Goal: Information Seeking & Learning: Learn about a topic

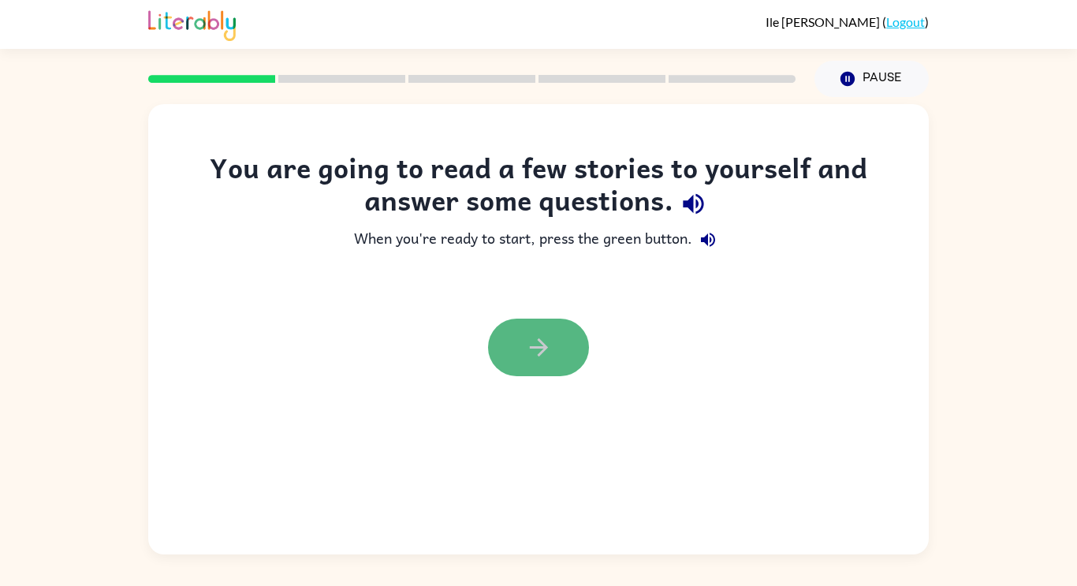
click at [527, 344] on icon "button" at bounding box center [539, 347] width 28 height 28
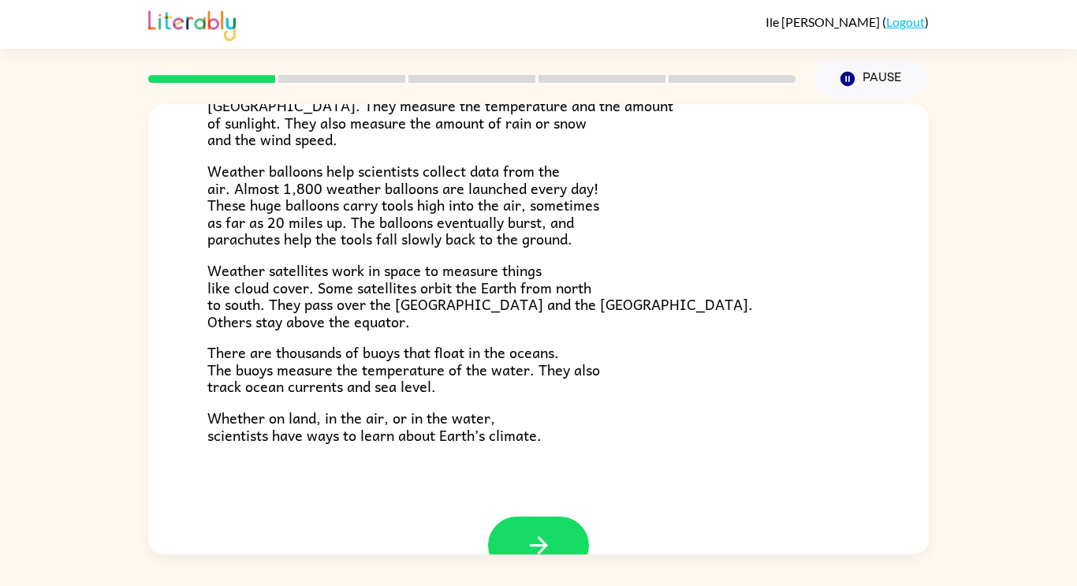
scroll to position [441, 0]
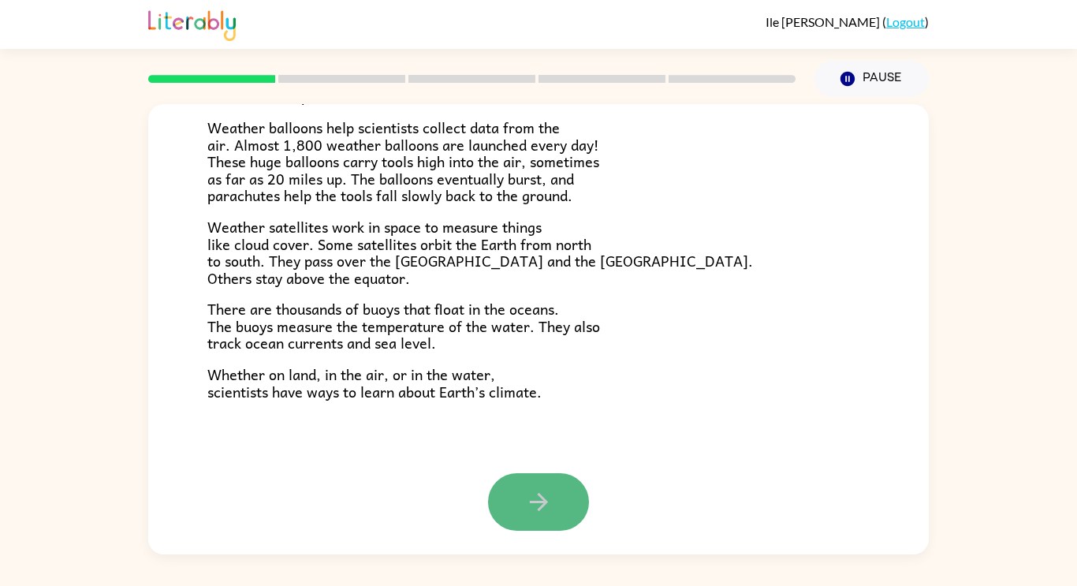
click at [554, 517] on button "button" at bounding box center [538, 502] width 101 height 58
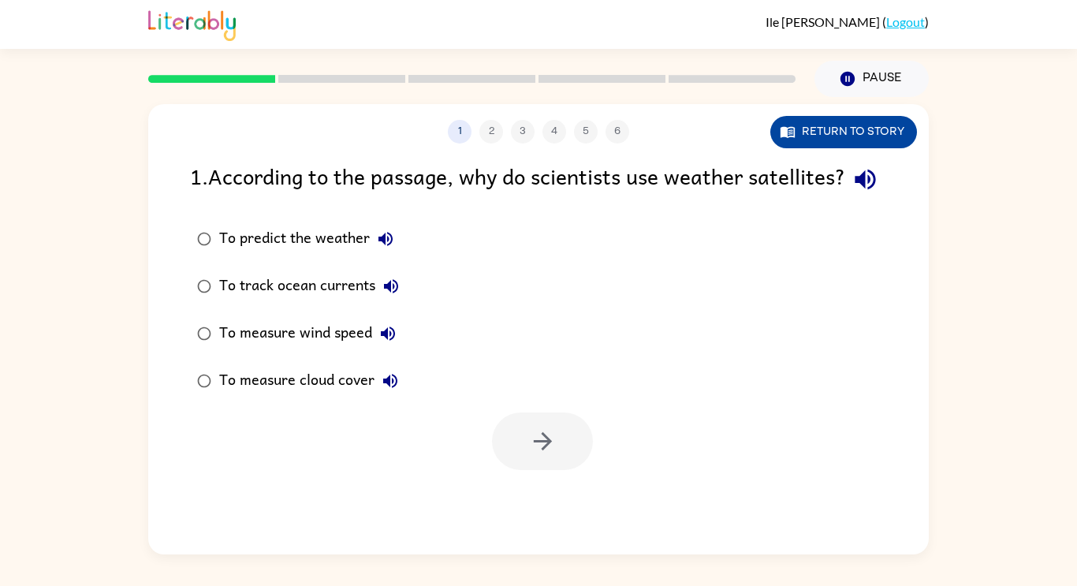
click at [847, 116] on button "Return to story" at bounding box center [843, 132] width 147 height 32
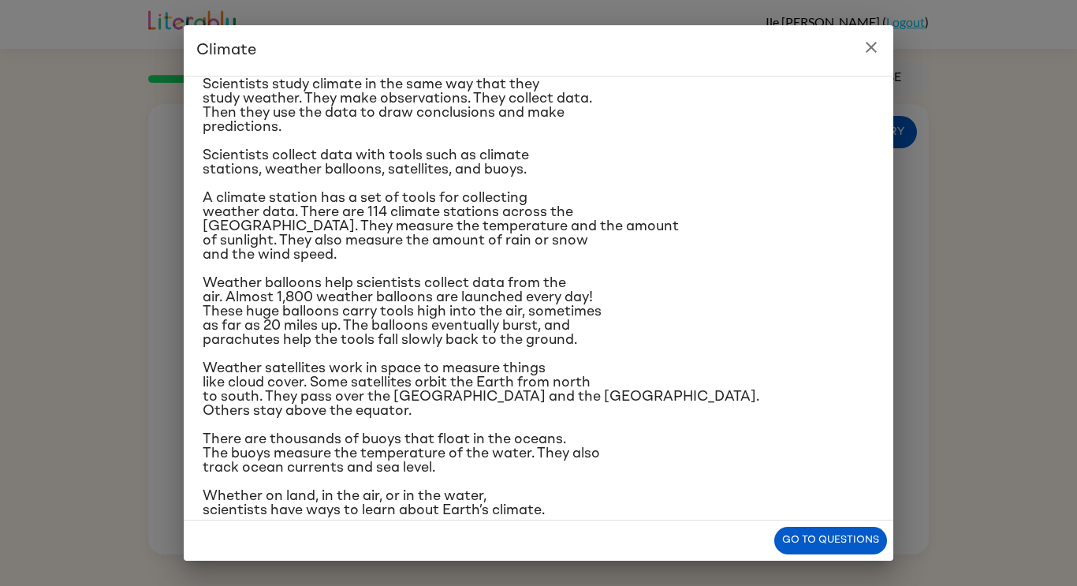
scroll to position [120, 0]
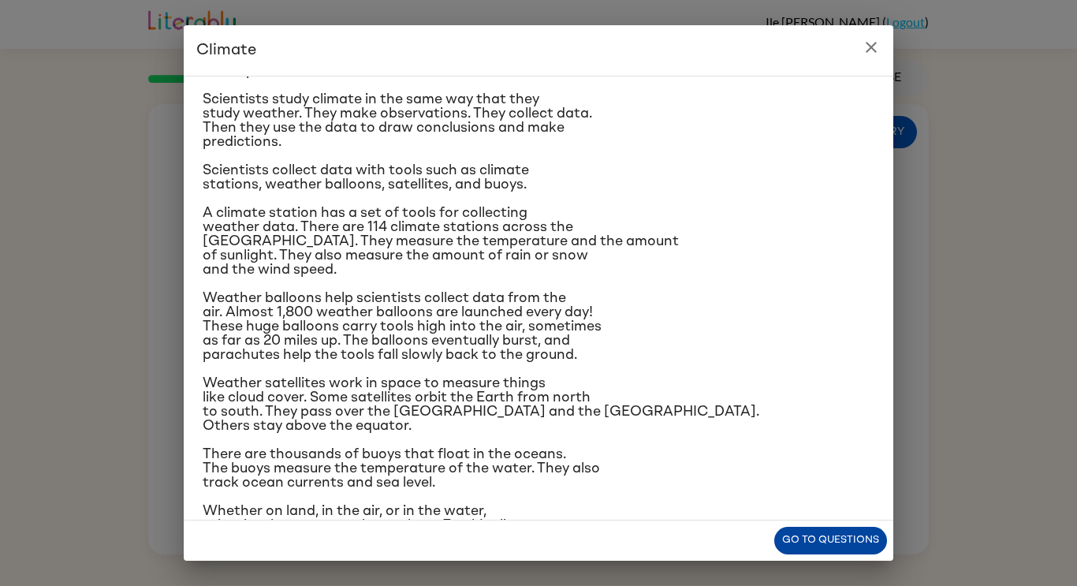
click at [847, 539] on button "Go to questions" at bounding box center [830, 540] width 113 height 28
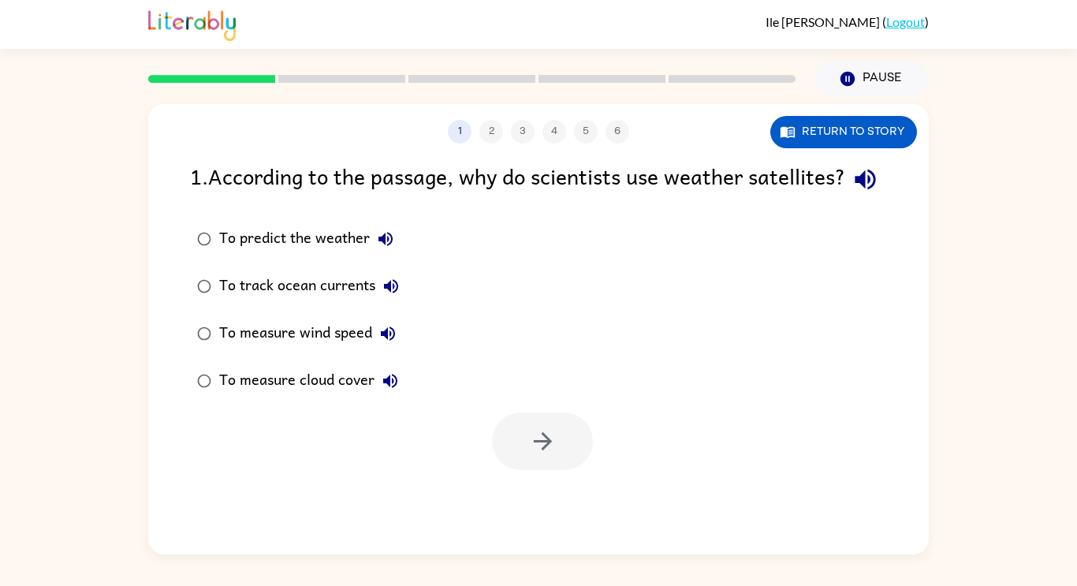
click at [353, 396] on div "To measure cloud cover" at bounding box center [312, 381] width 187 height 32
click at [565, 470] on button "button" at bounding box center [542, 441] width 101 height 58
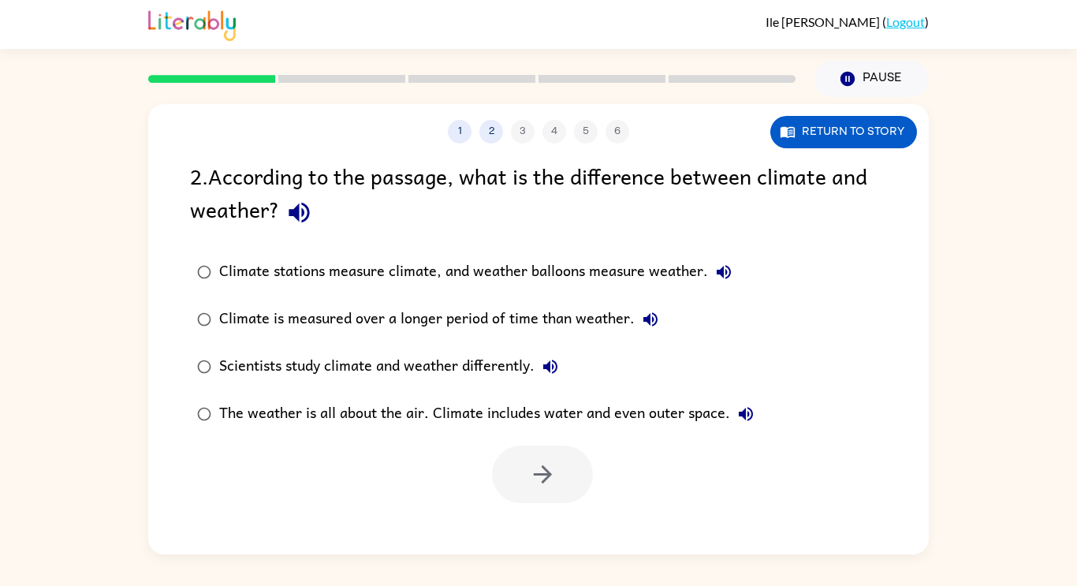
click at [522, 488] on div at bounding box center [542, 474] width 101 height 58
click at [820, 120] on button "Return to story" at bounding box center [843, 132] width 147 height 32
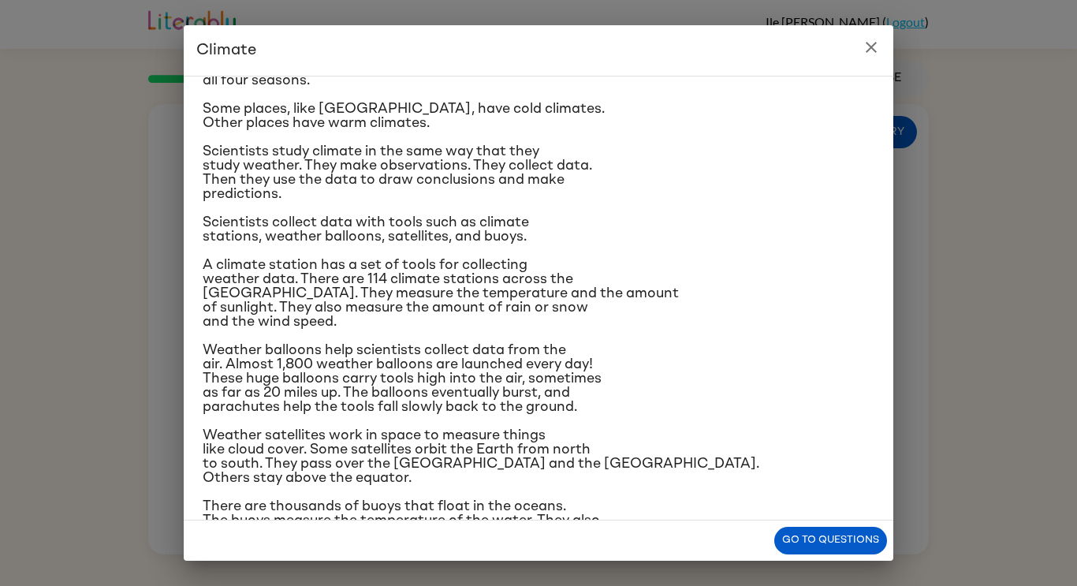
scroll to position [62, 0]
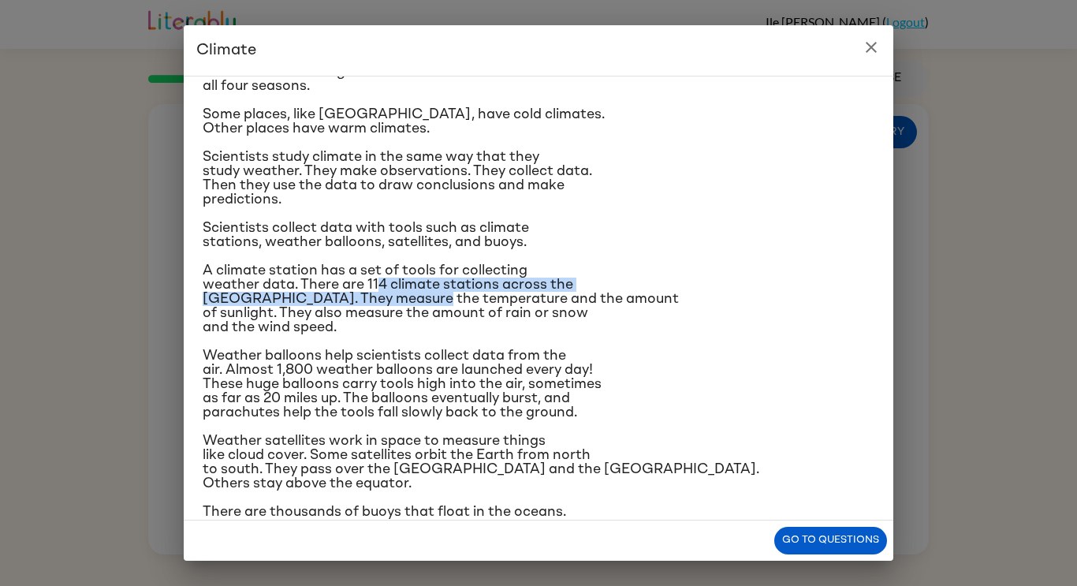
drag, startPoint x: 378, startPoint y: 287, endPoint x: 418, endPoint y: 306, distance: 44.4
click at [418, 306] on span "A climate station has a set of tools for collecting weather data. There are 114…" at bounding box center [441, 298] width 476 height 71
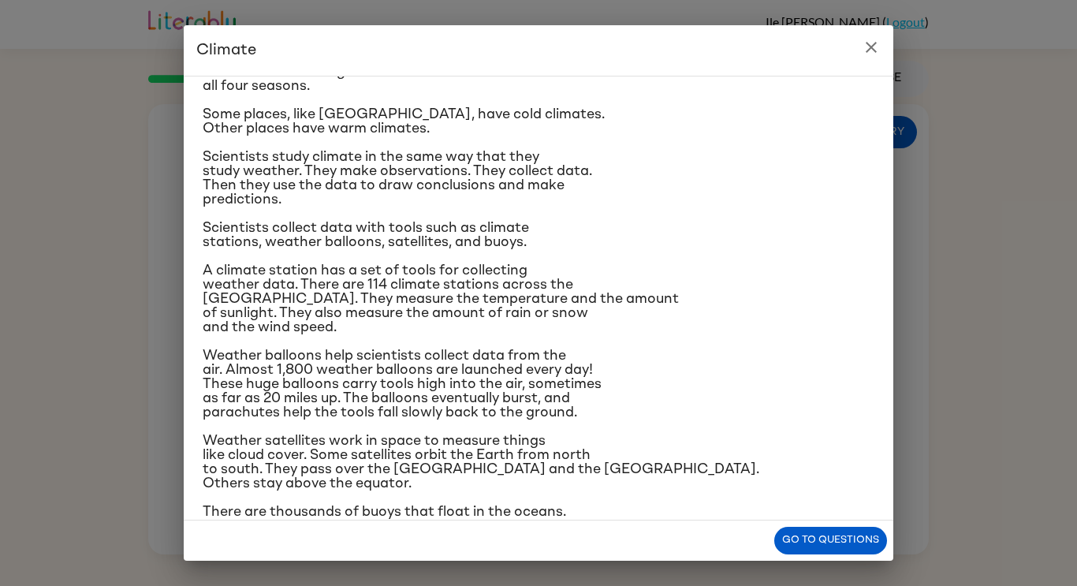
click at [512, 250] on div "Climate is the average of the weather conditions over all four seasons. Some pl…" at bounding box center [538, 308] width 671 height 563
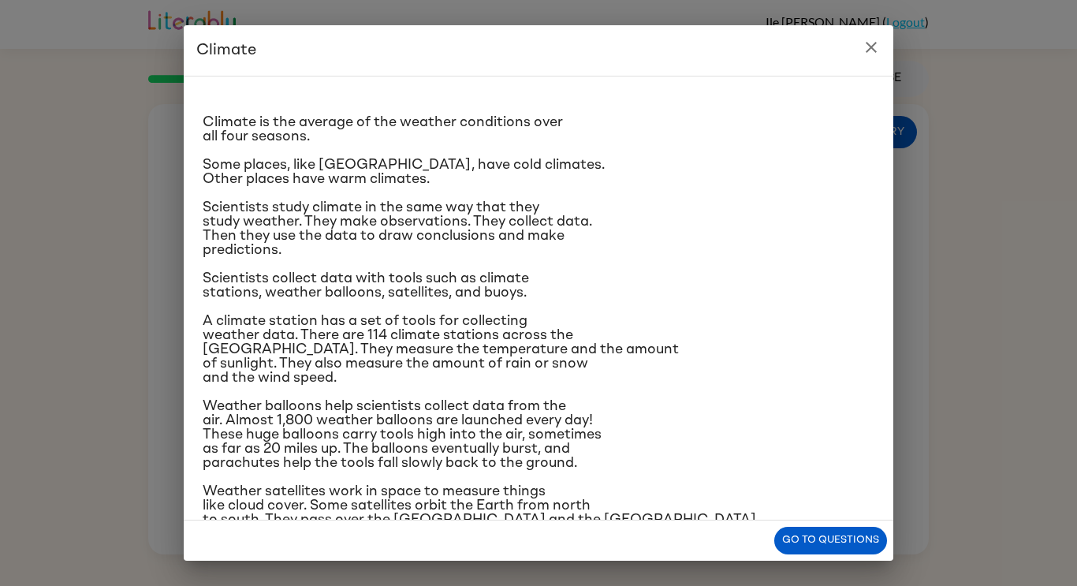
scroll to position [0, 0]
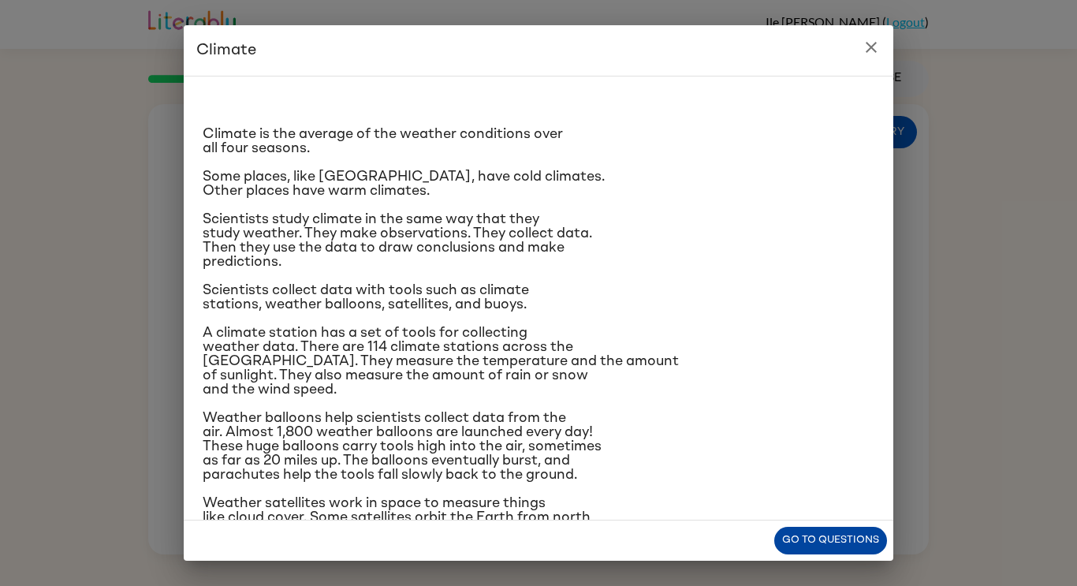
click at [858, 545] on button "Go to questions" at bounding box center [830, 540] width 113 height 28
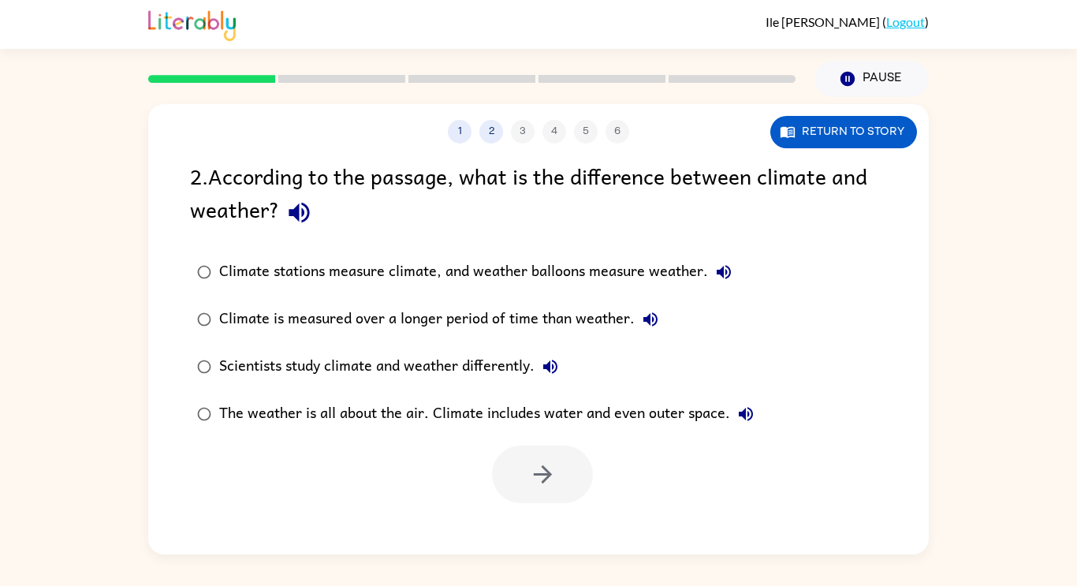
click at [537, 316] on div "Climate is measured over a longer period of time than weather." at bounding box center [442, 319] width 447 height 32
click at [564, 445] on button "button" at bounding box center [542, 474] width 101 height 58
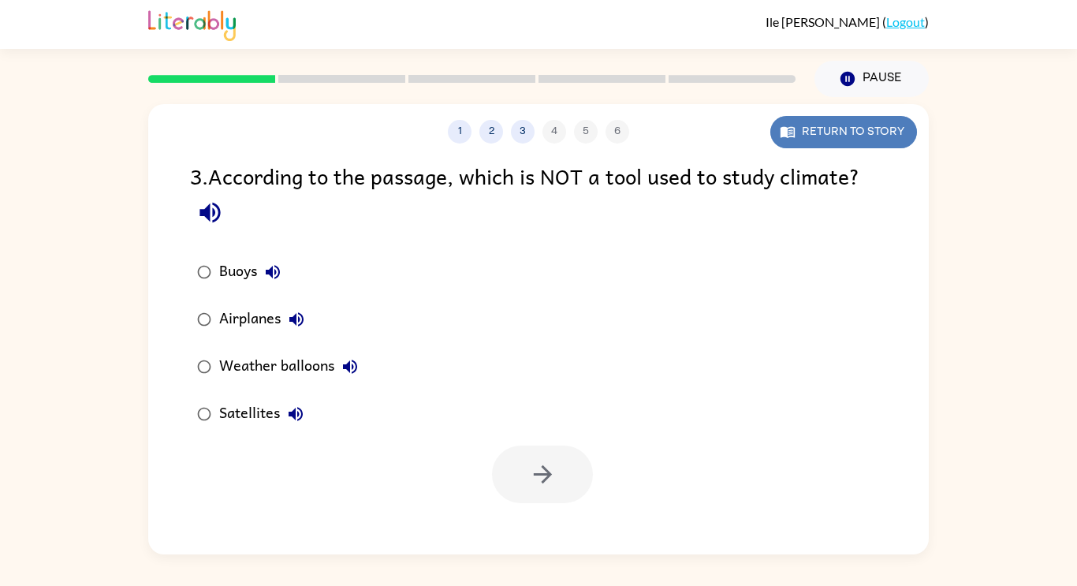
click at [874, 120] on button "Return to story" at bounding box center [843, 132] width 147 height 32
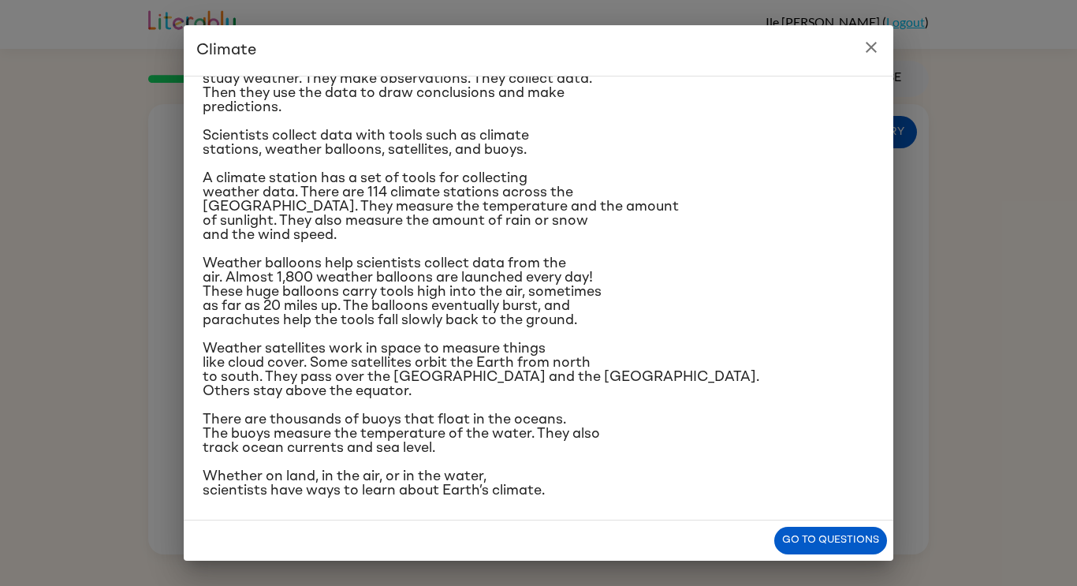
scroll to position [148, 0]
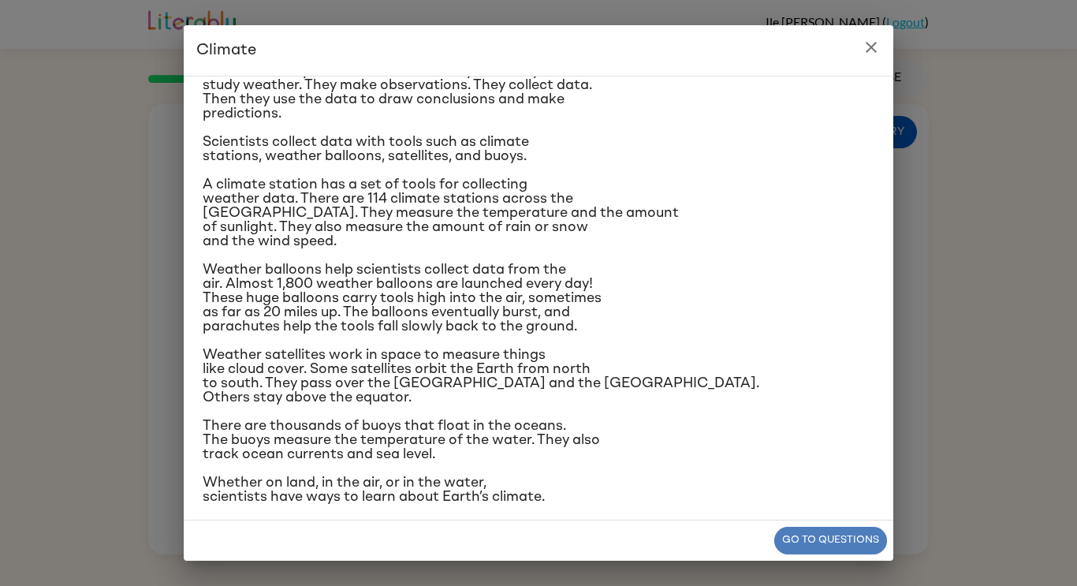
click at [794, 549] on button "Go to questions" at bounding box center [830, 540] width 113 height 28
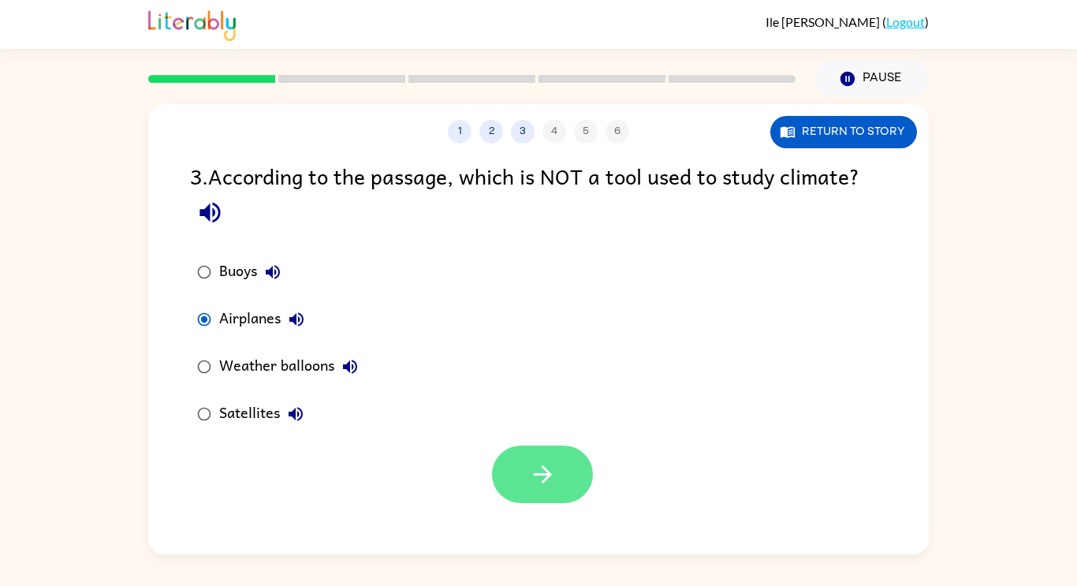
click at [554, 463] on icon "button" at bounding box center [543, 474] width 28 height 28
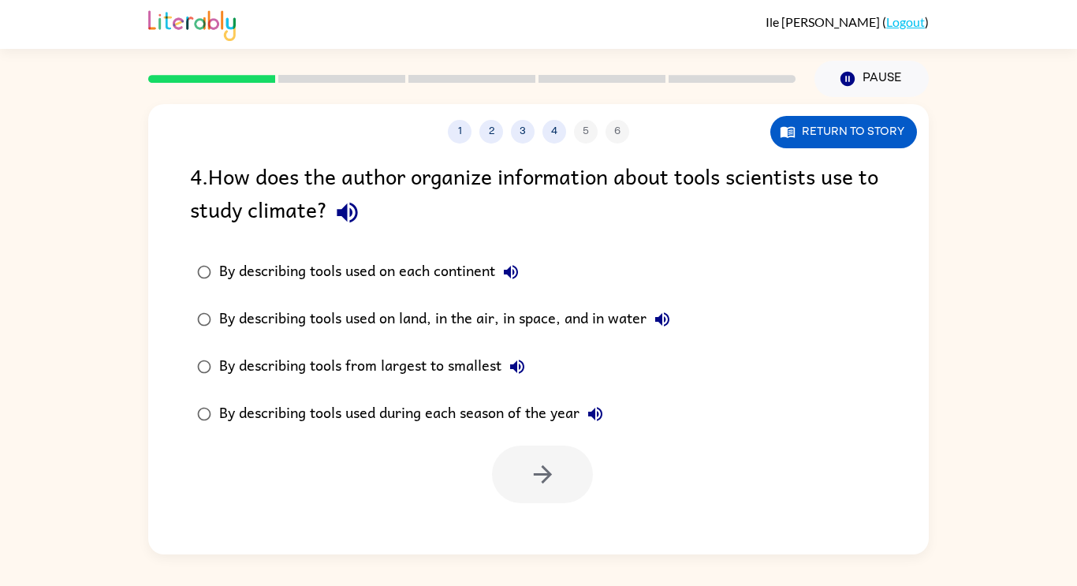
click at [524, 320] on div "By describing tools used on land, in the air, in space, and in water" at bounding box center [448, 319] width 459 height 32
click at [556, 479] on icon "button" at bounding box center [543, 474] width 28 height 28
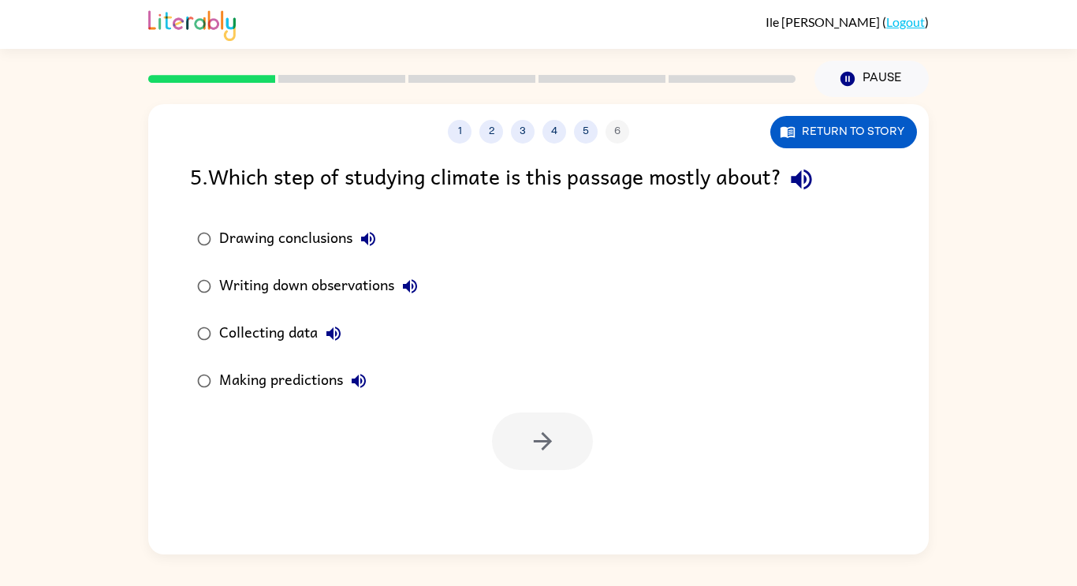
click at [552, 228] on div "Drawing conclusions Writing down observations Collecting data Making predictions" at bounding box center [559, 309] width 738 height 189
click at [306, 326] on div "Collecting data" at bounding box center [284, 334] width 130 height 32
click at [577, 448] on button "button" at bounding box center [542, 441] width 101 height 58
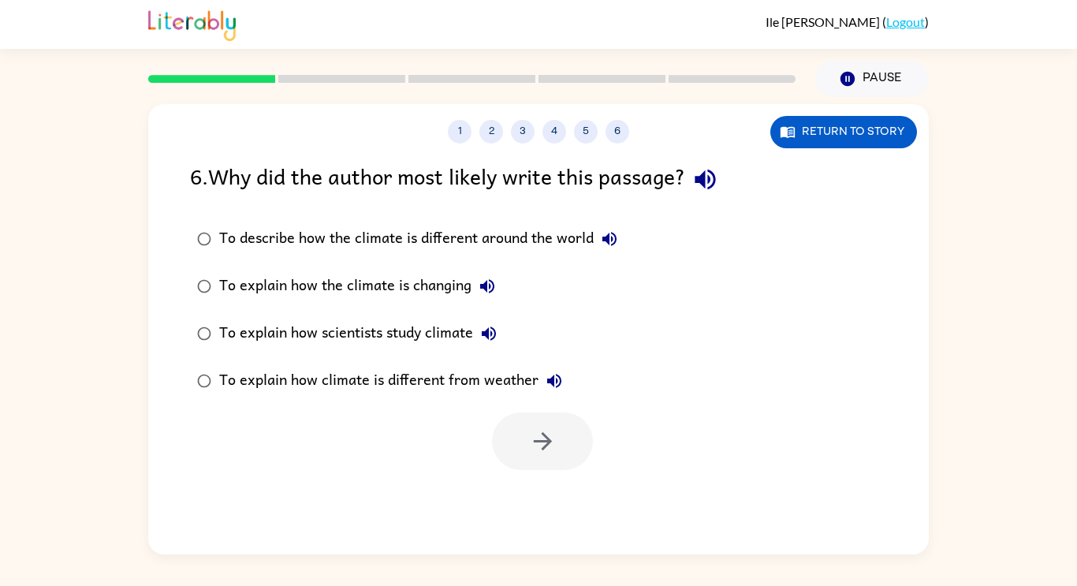
click at [426, 332] on div "To explain how scientists study climate" at bounding box center [361, 334] width 285 height 32
click at [530, 445] on icon "button" at bounding box center [543, 441] width 28 height 28
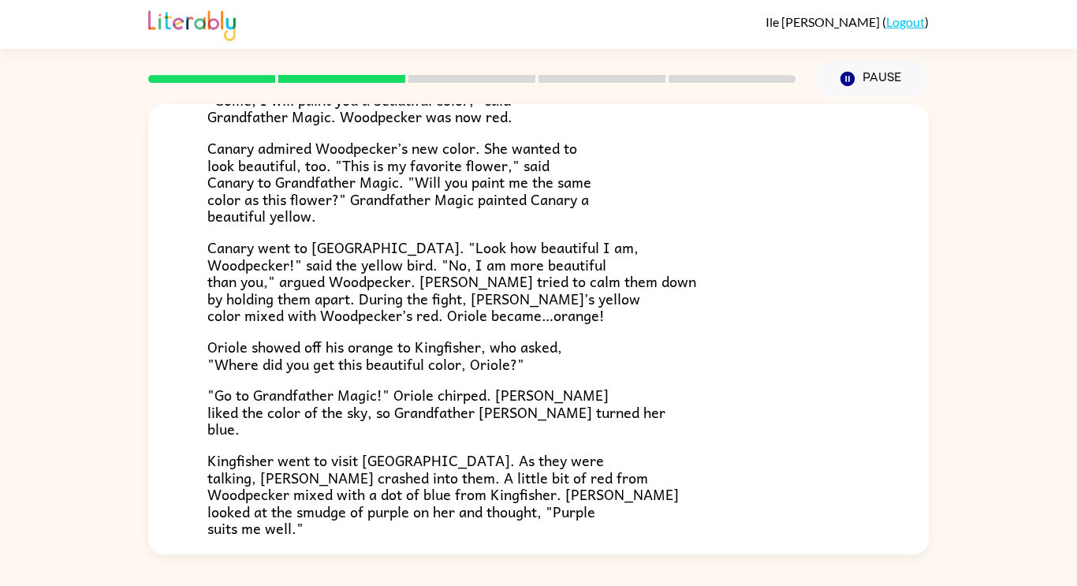
scroll to position [221, 0]
click at [619, 364] on p "Oriole showed off his orange to Kingfisher, who asked, "Where did you get this …" at bounding box center [538, 356] width 662 height 34
click at [618, 365] on p "Oriole showed off his orange to Kingfisher, who asked, "Where did you get this …" at bounding box center [538, 356] width 662 height 34
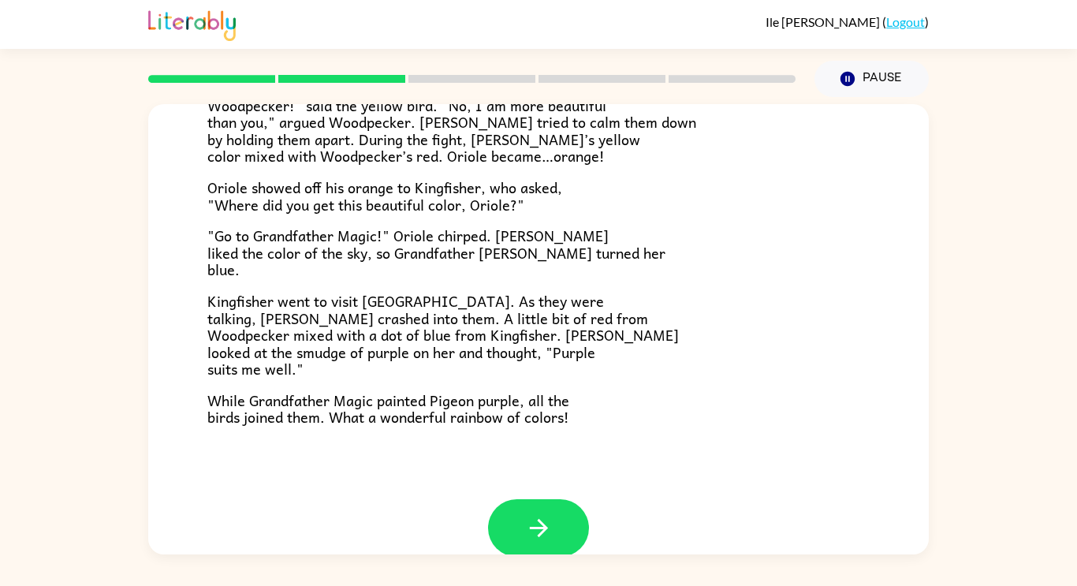
scroll to position [380, 0]
click at [531, 534] on icon "button" at bounding box center [539, 529] width 28 height 28
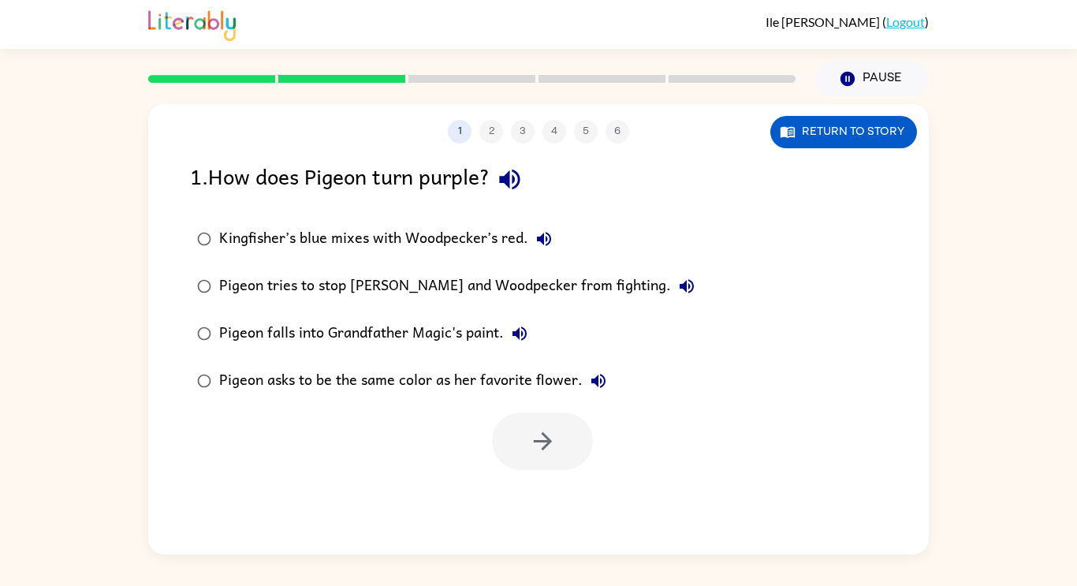
scroll to position [0, 0]
click at [476, 340] on div "Pigeon falls into Grandfather Magic's paint." at bounding box center [377, 334] width 316 height 32
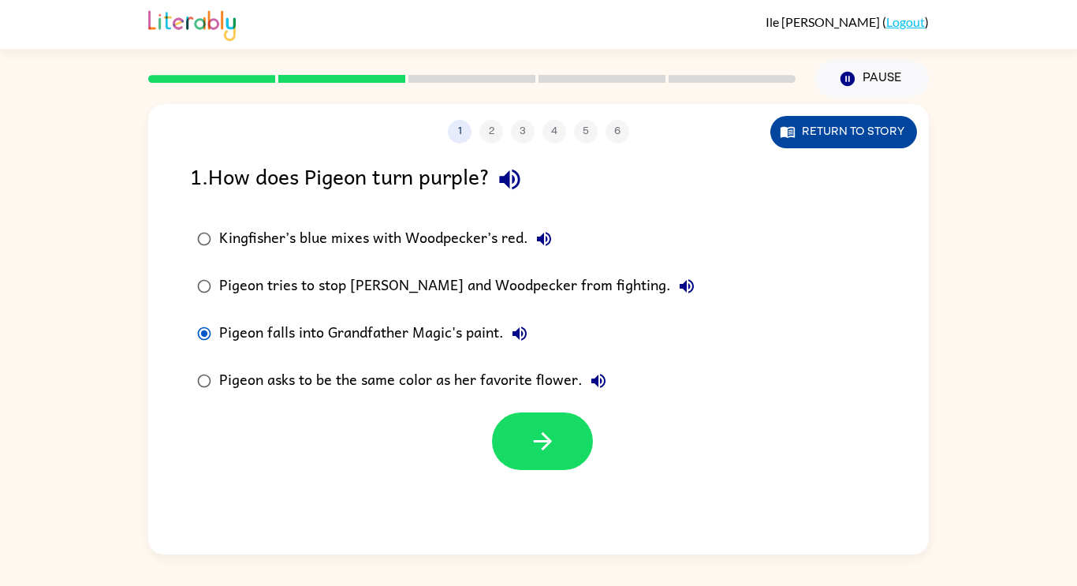
click at [814, 135] on button "Return to story" at bounding box center [843, 132] width 147 height 32
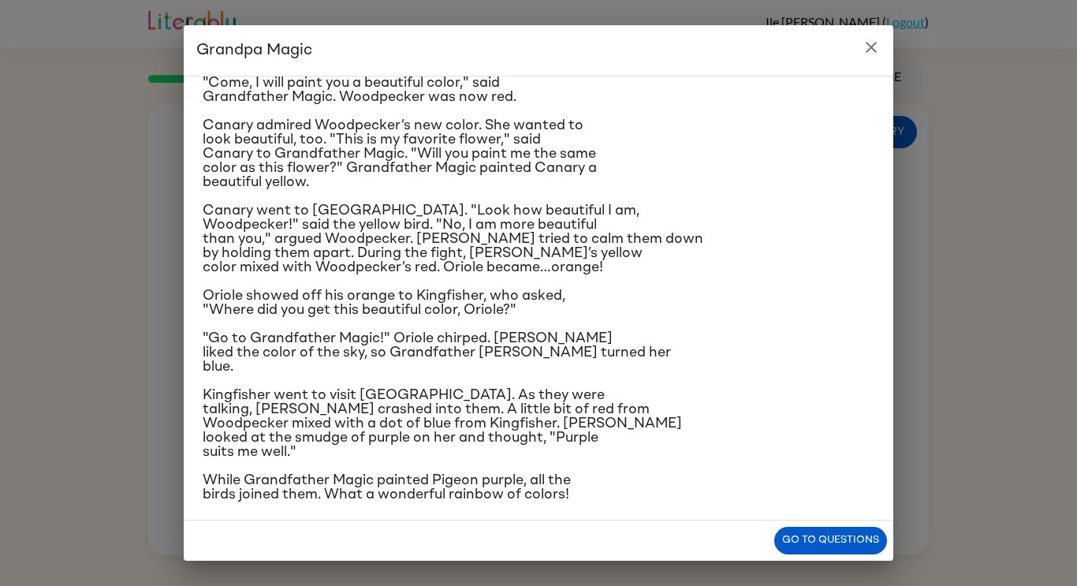
scroll to position [131, 0]
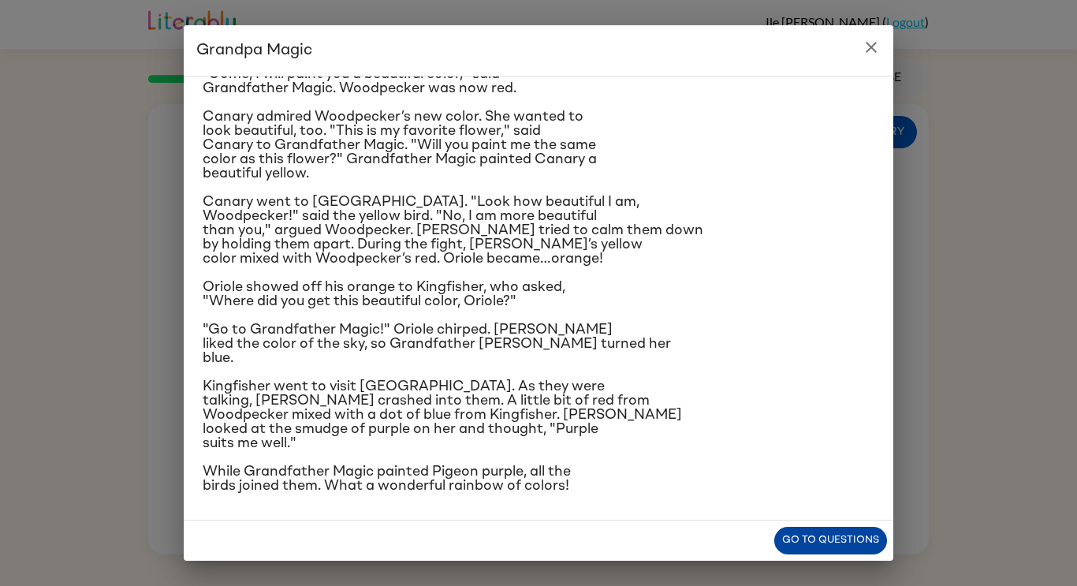
click at [822, 541] on button "Go to questions" at bounding box center [830, 540] width 113 height 28
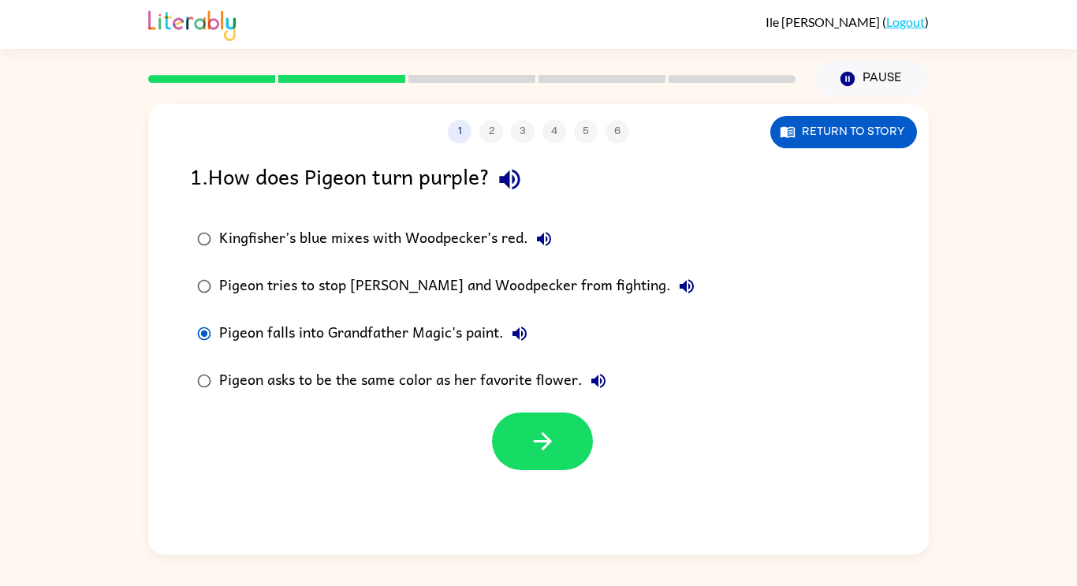
click at [413, 245] on div "Kingfisher’s blue mixes with Woodpecker’s red." at bounding box center [389, 239] width 340 height 32
click at [567, 448] on button "button" at bounding box center [542, 441] width 101 height 58
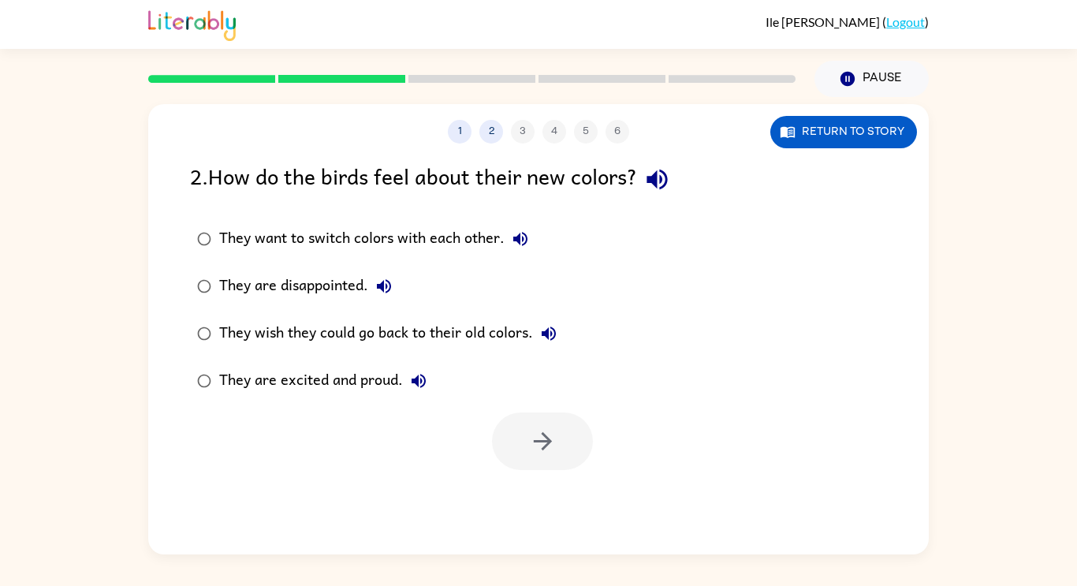
click at [464, 327] on div "They wish they could go back to their old colors." at bounding box center [391, 334] width 345 height 32
click at [370, 385] on div "They are excited and proud." at bounding box center [326, 381] width 215 height 32
click at [611, 441] on div at bounding box center [538, 436] width 780 height 65
click at [582, 441] on button "button" at bounding box center [542, 441] width 101 height 58
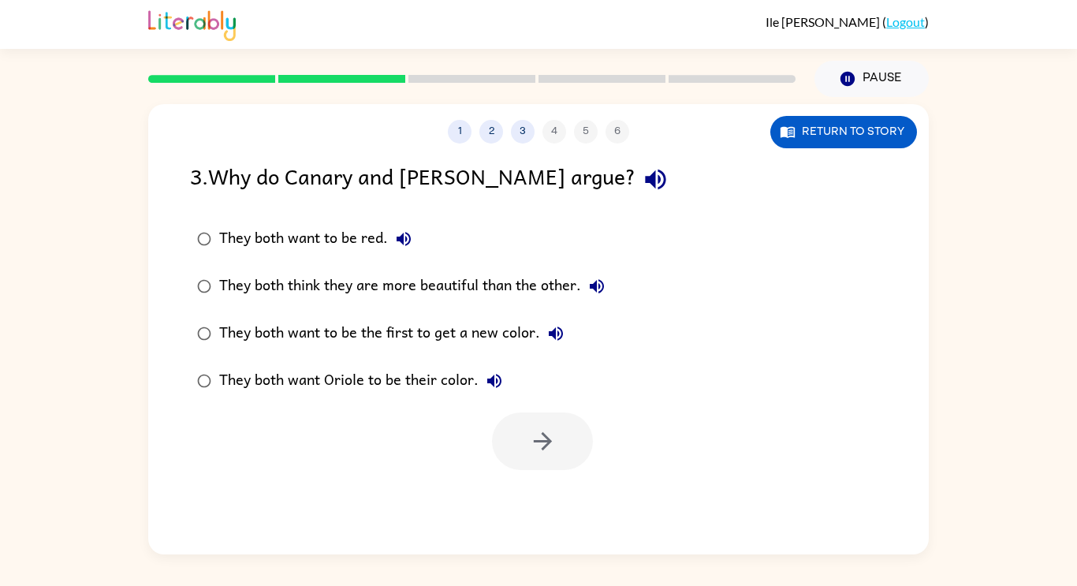
click at [354, 288] on div "They both think they are more beautiful than the other." at bounding box center [415, 286] width 393 height 32
click at [548, 449] on icon "button" at bounding box center [543, 441] width 28 height 28
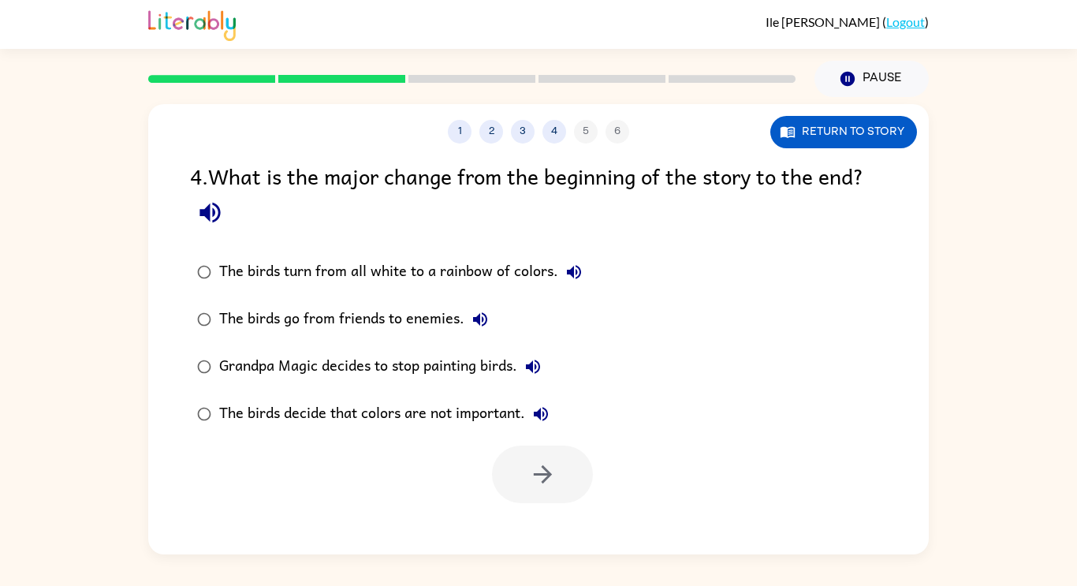
click at [501, 271] on div "The birds turn from all white to a rainbow of colors." at bounding box center [404, 272] width 370 height 32
click at [569, 480] on button "button" at bounding box center [542, 474] width 101 height 58
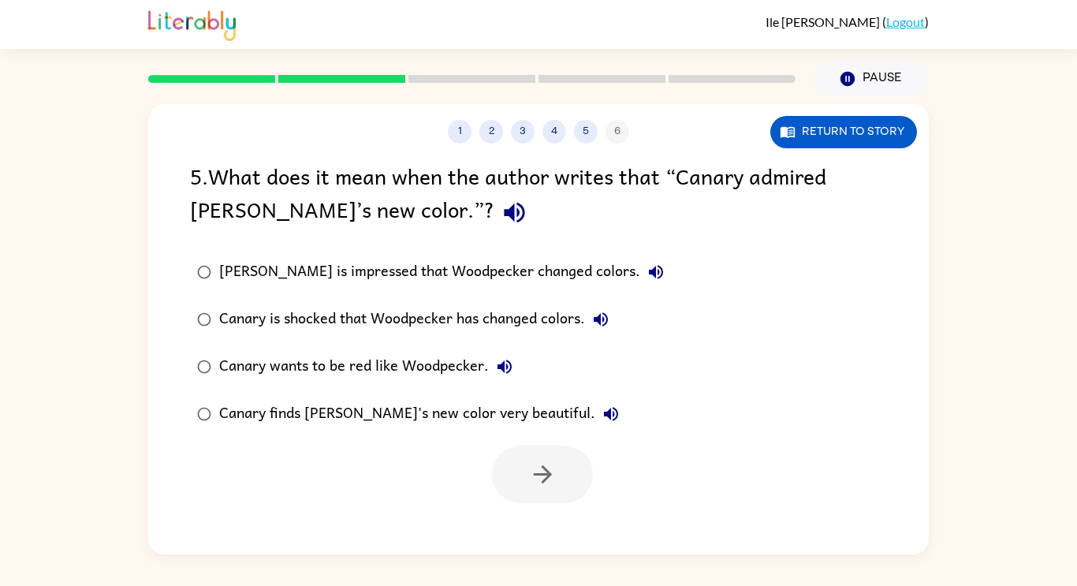
click at [527, 410] on div "Canary finds [PERSON_NAME]'s new color very beautiful." at bounding box center [422, 414] width 407 height 32
click at [565, 485] on button "button" at bounding box center [542, 474] width 101 height 58
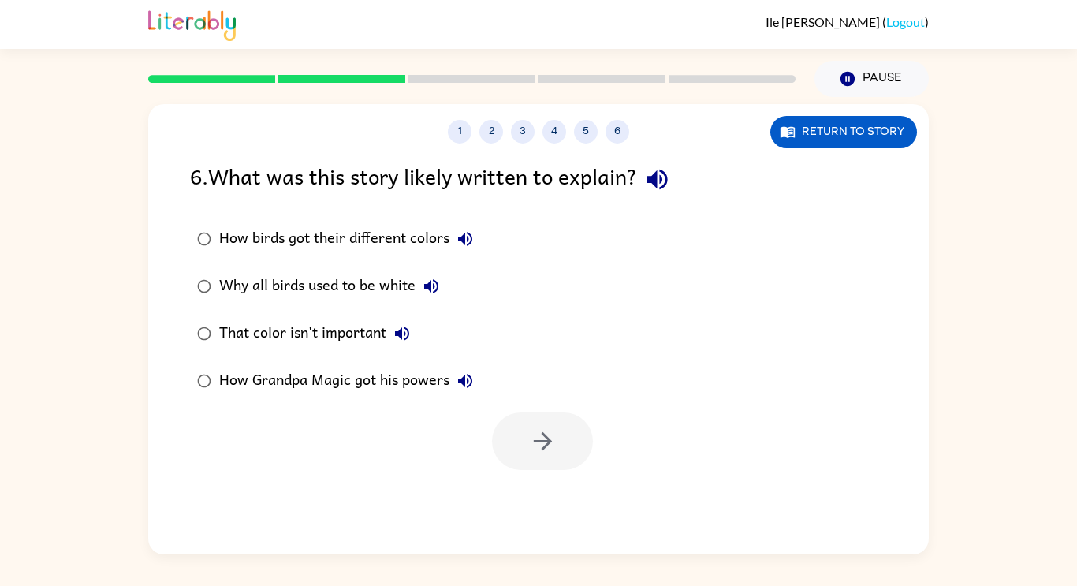
click at [391, 292] on div "Why all birds used to be white" at bounding box center [333, 286] width 228 height 32
click at [393, 236] on div "How birds got their different colors" at bounding box center [350, 239] width 262 height 32
click at [543, 449] on icon "button" at bounding box center [543, 441] width 28 height 28
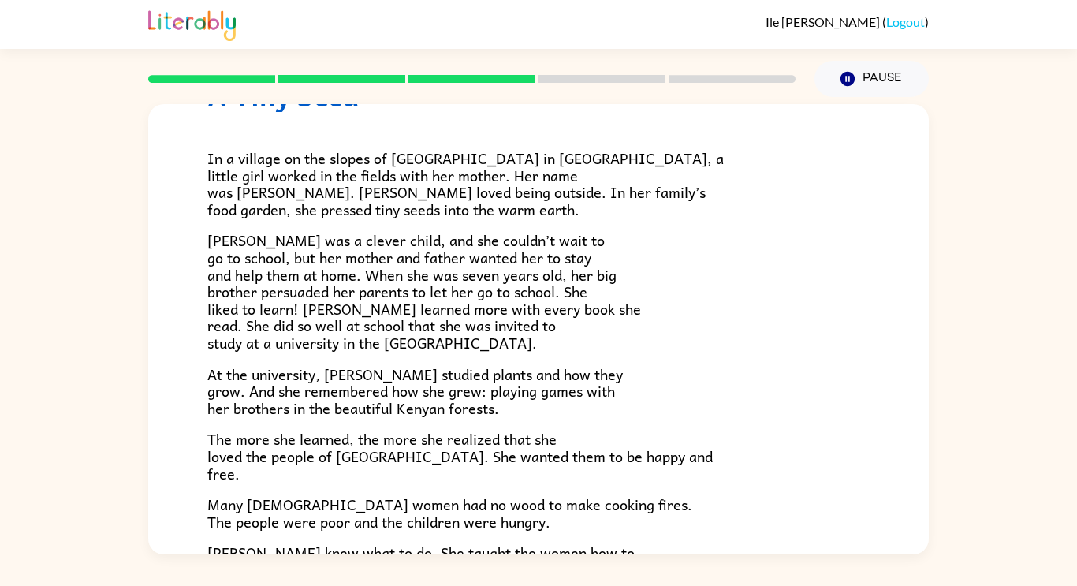
scroll to position [87, 0]
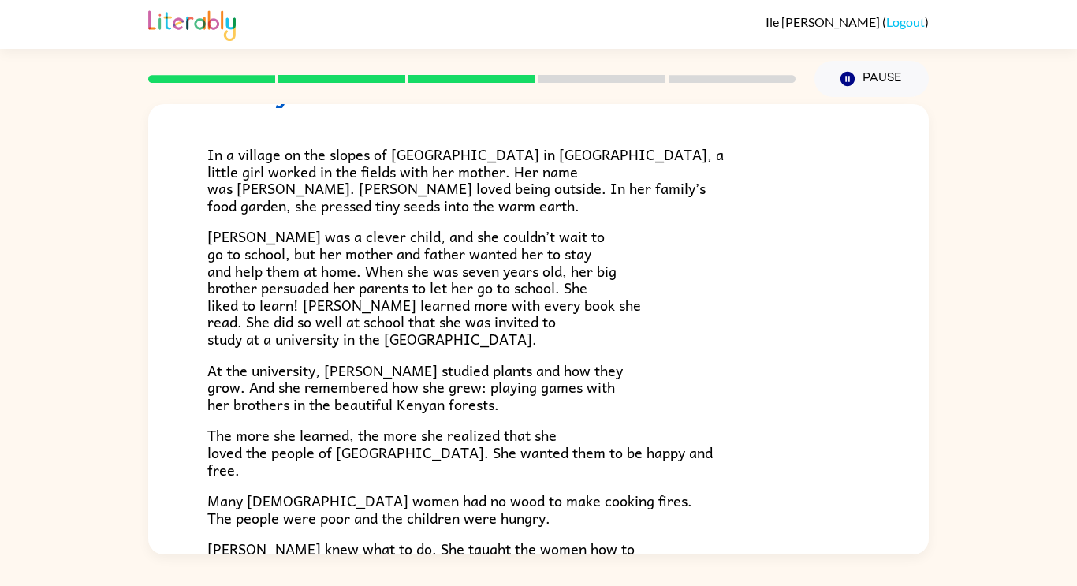
click at [479, 291] on span "[PERSON_NAME] was a clever child, and she couldn’t wait to go to school, but he…" at bounding box center [423, 287] width 433 height 125
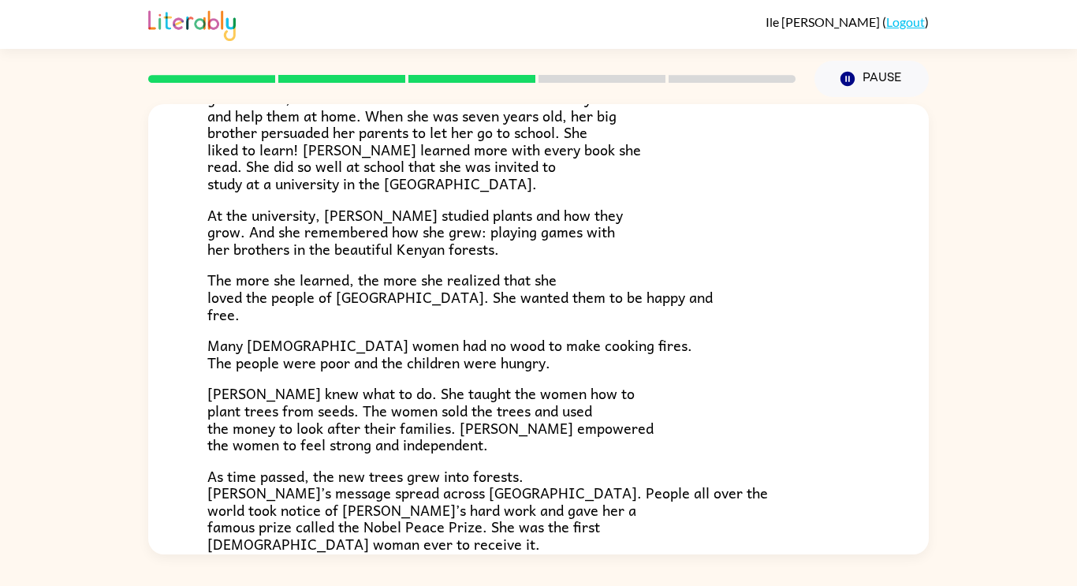
scroll to position [240, 0]
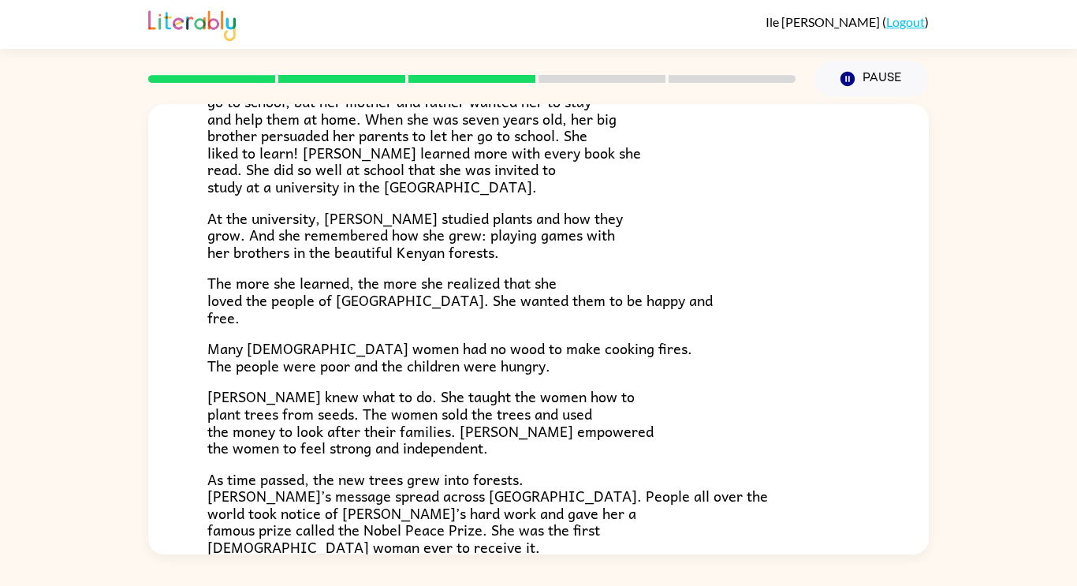
click at [433, 393] on span "[PERSON_NAME] knew what to do. She taught the women how to plant trees from see…" at bounding box center [430, 422] width 446 height 74
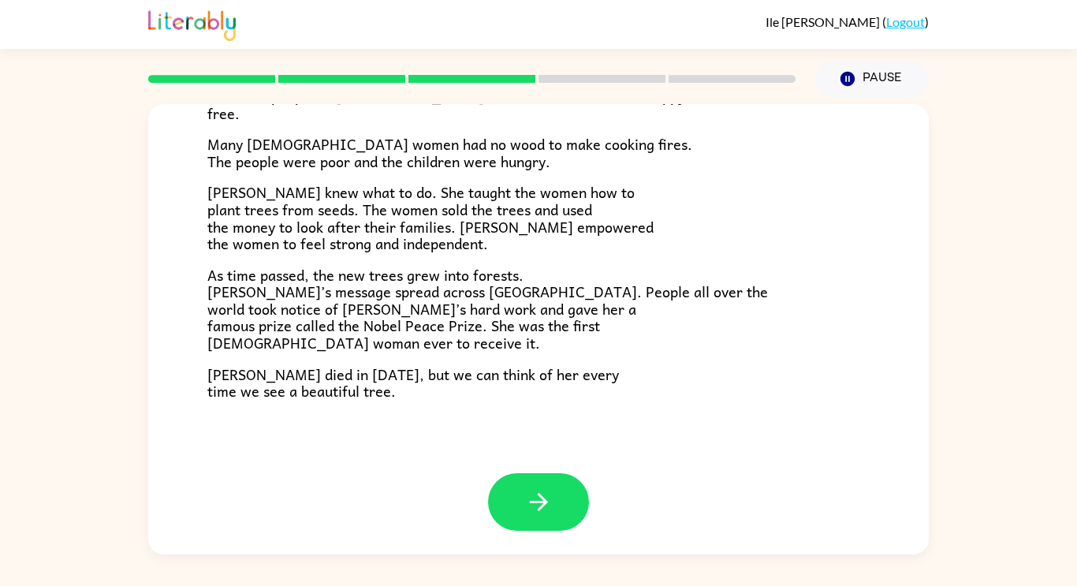
scroll to position [441, 0]
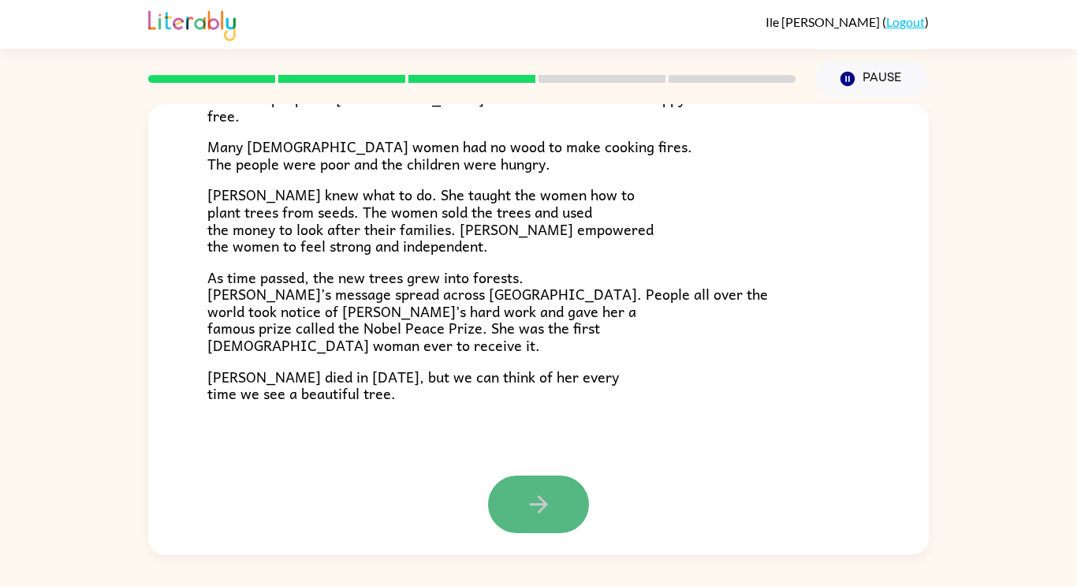
click at [546, 507] on icon "button" at bounding box center [539, 504] width 28 height 28
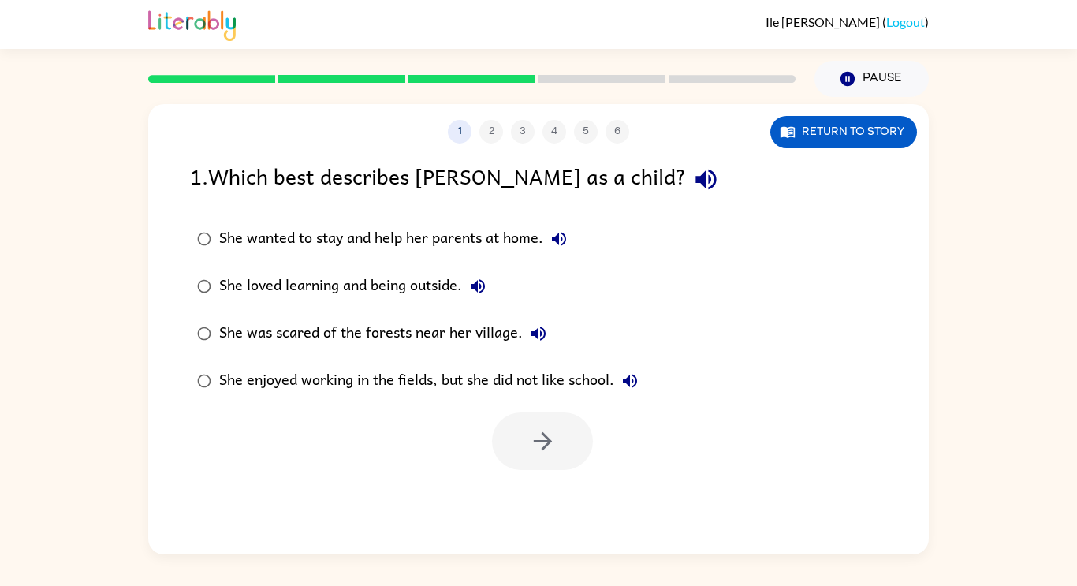
click at [425, 291] on div "She loved learning and being outside." at bounding box center [356, 286] width 274 height 32
click at [544, 456] on button "button" at bounding box center [542, 441] width 101 height 58
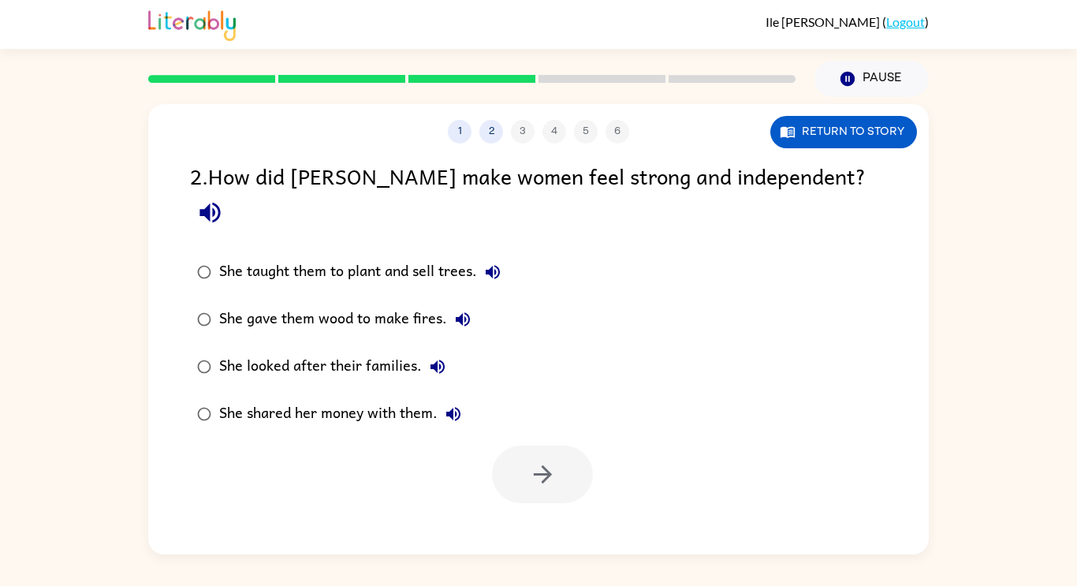
click at [542, 445] on div at bounding box center [542, 474] width 101 height 58
click at [390, 256] on div "She taught them to plant and sell trees." at bounding box center [363, 272] width 289 height 32
click at [531, 460] on icon "button" at bounding box center [543, 474] width 28 height 28
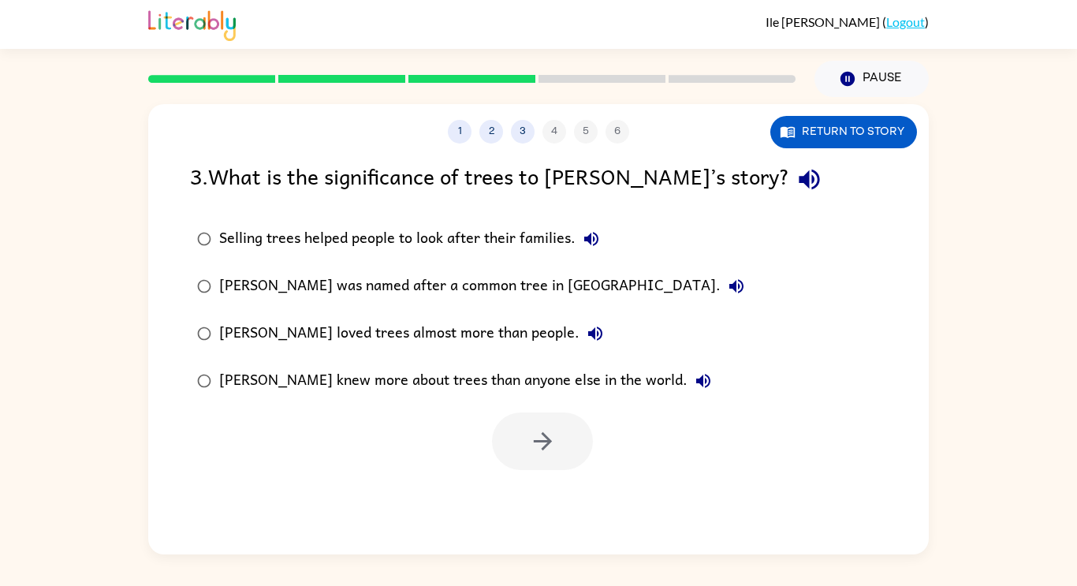
click at [340, 249] on div "Selling trees helped people to look after their families." at bounding box center [413, 239] width 388 height 32
click at [529, 434] on icon "button" at bounding box center [543, 441] width 28 height 28
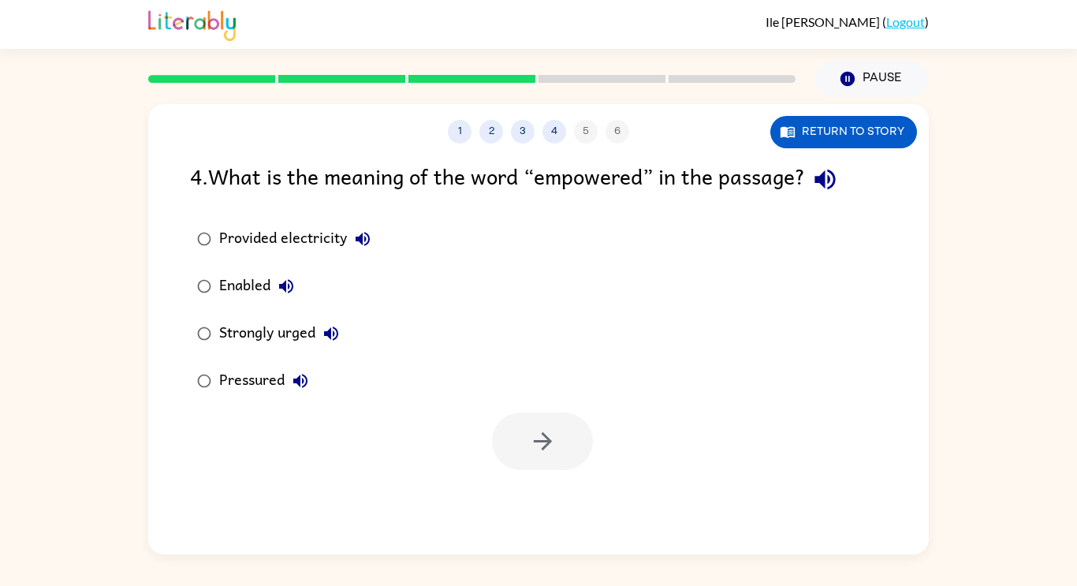
click at [526, 430] on div at bounding box center [542, 441] width 101 height 58
click at [818, 141] on button "Return to story" at bounding box center [843, 132] width 147 height 32
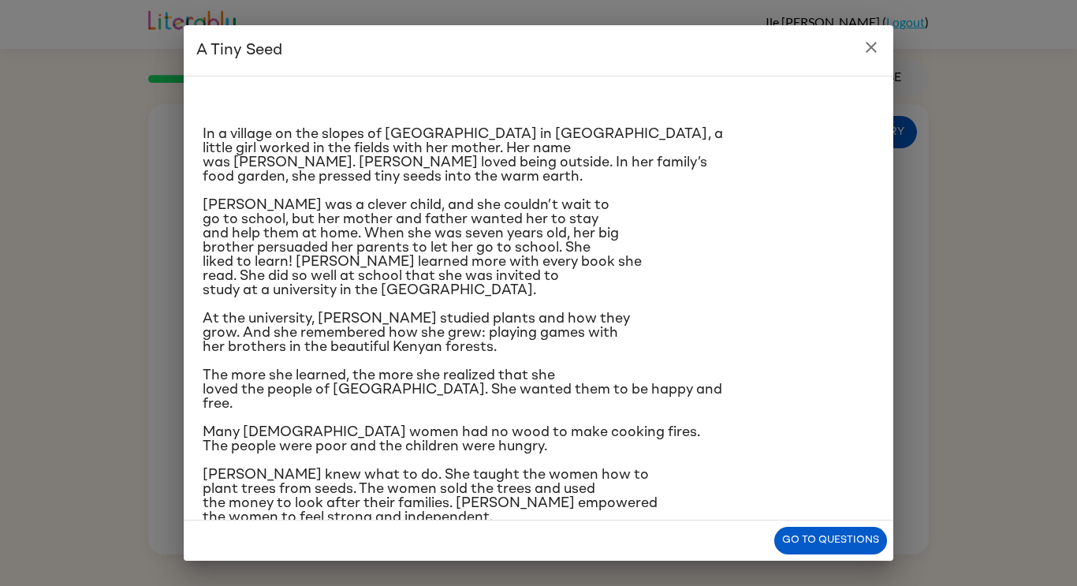
click at [791, 517] on p "[PERSON_NAME] knew what to do. She taught the women how to plant trees from see…" at bounding box center [538, 495] width 671 height 57
click at [809, 541] on button "Go to questions" at bounding box center [830, 540] width 113 height 28
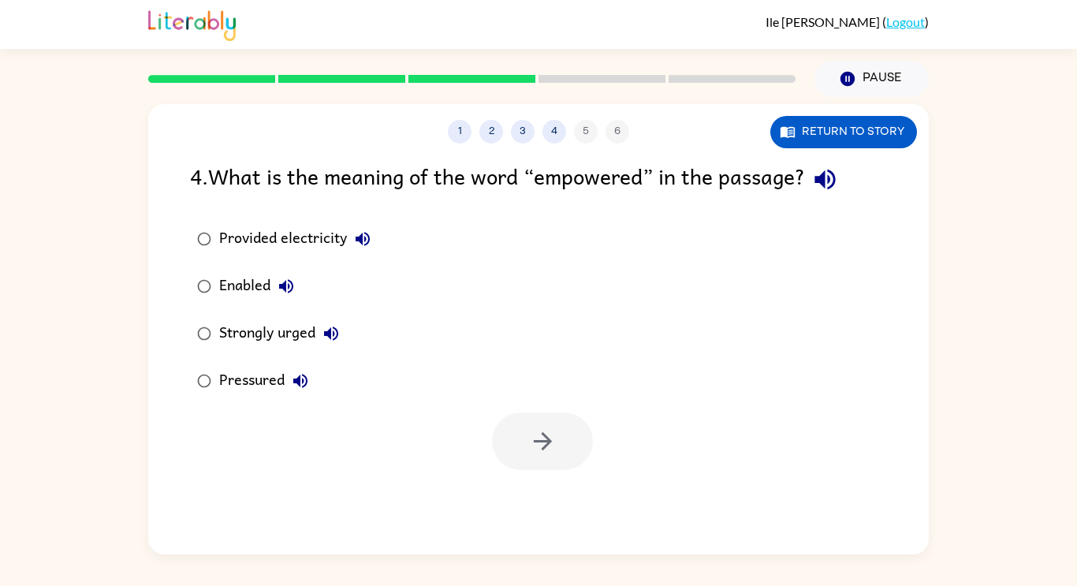
click at [280, 343] on div "Strongly urged" at bounding box center [283, 334] width 128 height 32
click at [537, 437] on icon "button" at bounding box center [543, 441] width 28 height 28
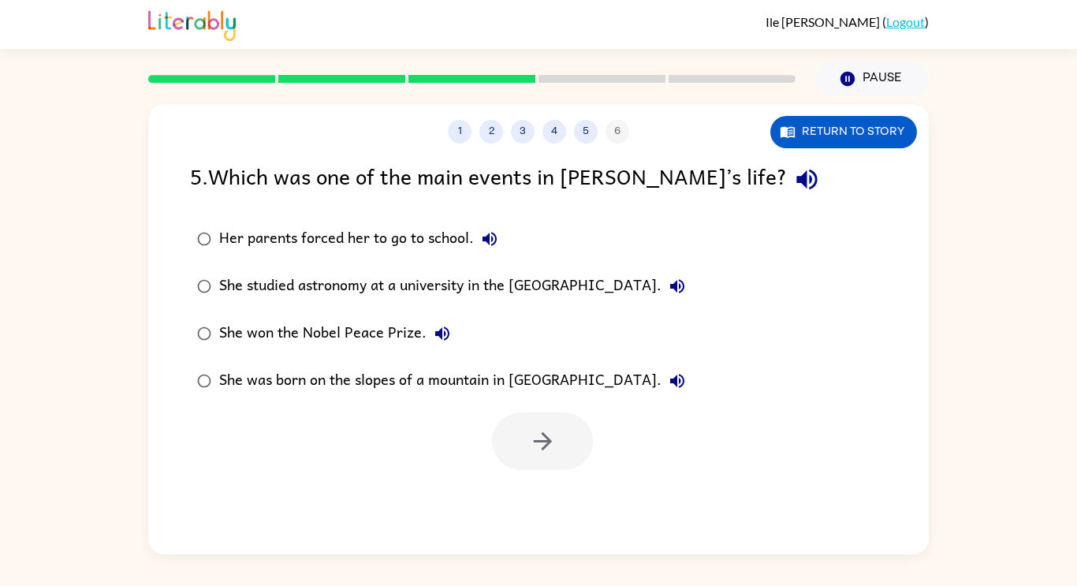
click at [343, 349] on div "She won the Nobel Peace Prize." at bounding box center [338, 334] width 239 height 32
click at [575, 460] on button "button" at bounding box center [542, 441] width 101 height 58
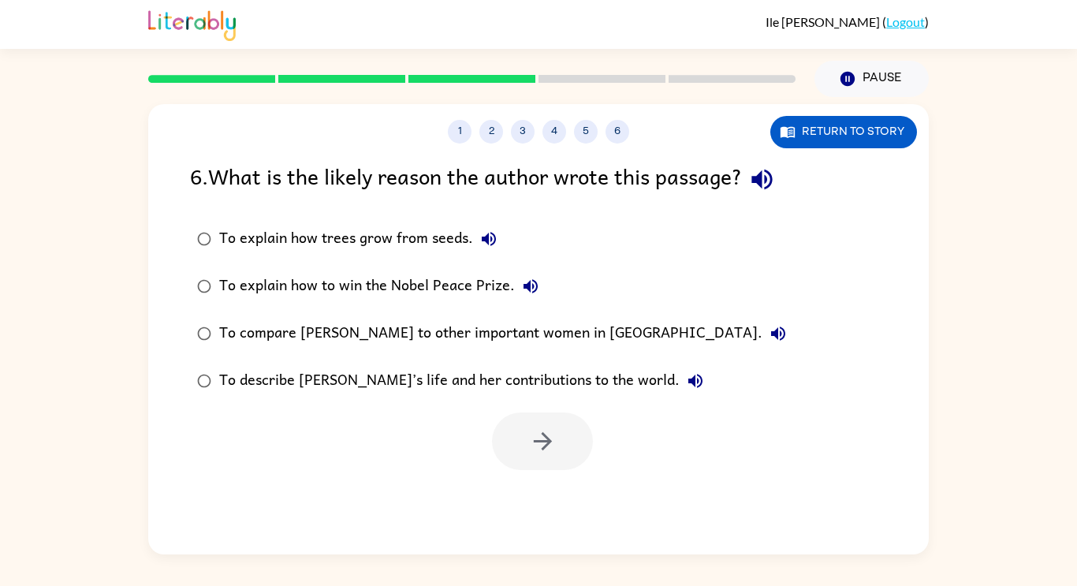
click at [426, 393] on div "To describe [PERSON_NAME]’s life and her contributions to the world." at bounding box center [465, 381] width 492 height 32
click at [556, 476] on div "1 2 3 4 5 6 Return to story 6 . What is the likely reason the author wrote this…" at bounding box center [538, 329] width 780 height 450
click at [556, 419] on button "button" at bounding box center [542, 441] width 101 height 58
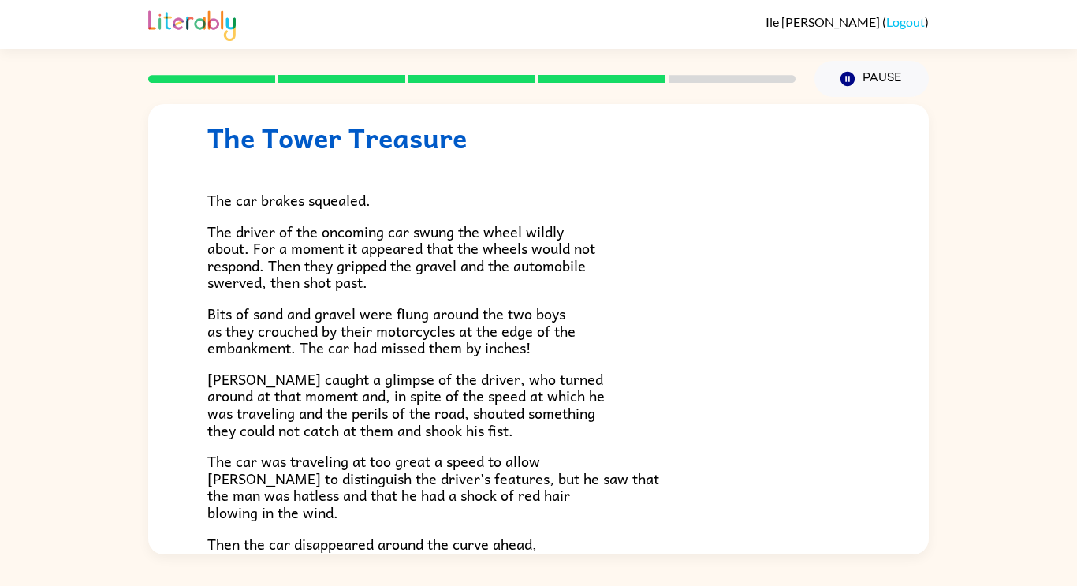
scroll to position [46, 0]
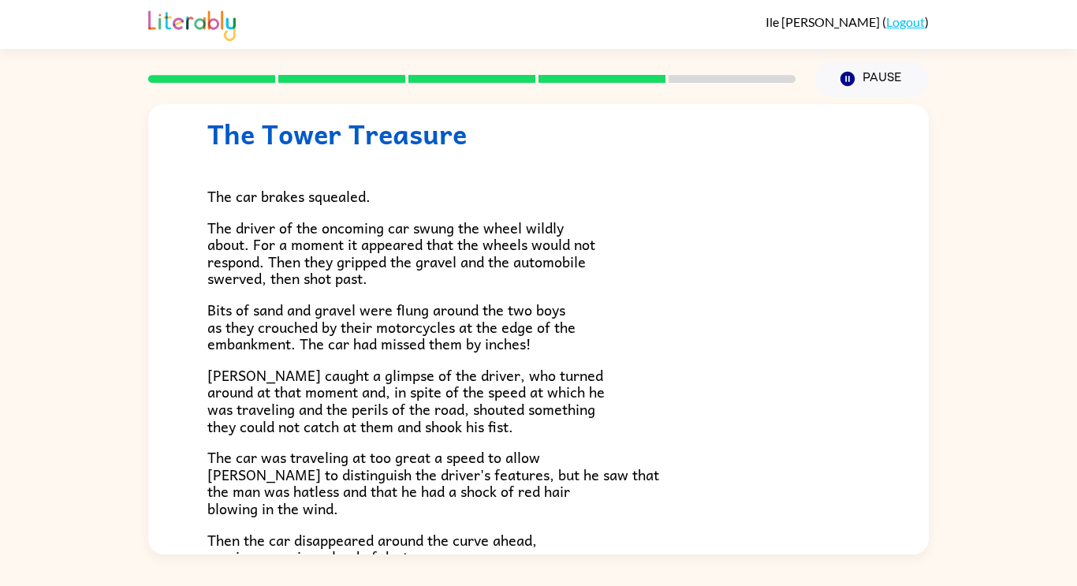
click at [585, 299] on div "The car brakes squealed. The driver of the oncoming car swung the wheel wildly …" at bounding box center [538, 471] width 662 height 642
click at [664, 513] on p "The car was traveling at too great a speed to allow [PERSON_NAME] to distinguis…" at bounding box center [538, 482] width 662 height 68
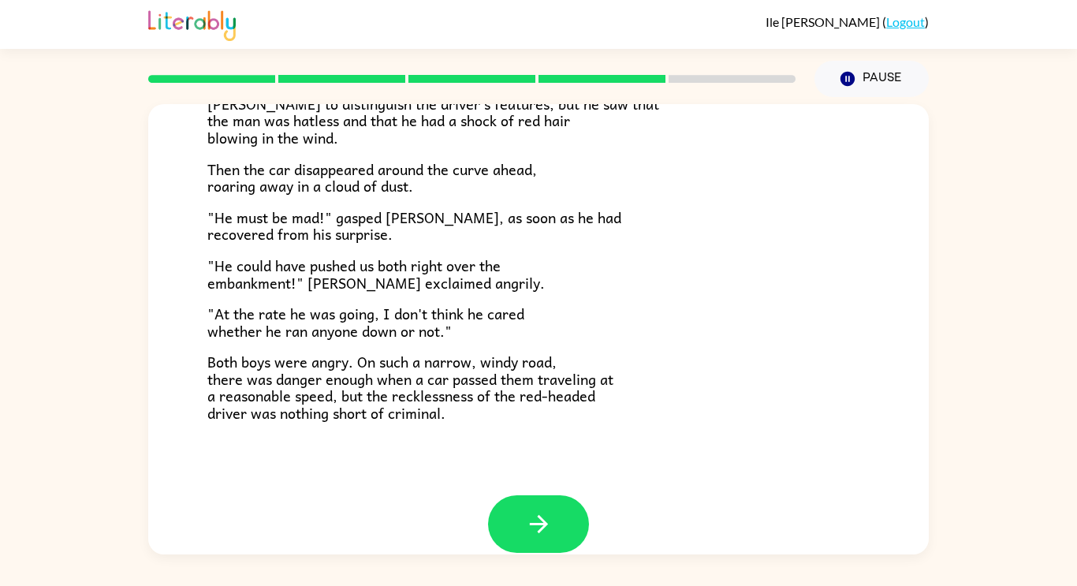
scroll to position [415, 0]
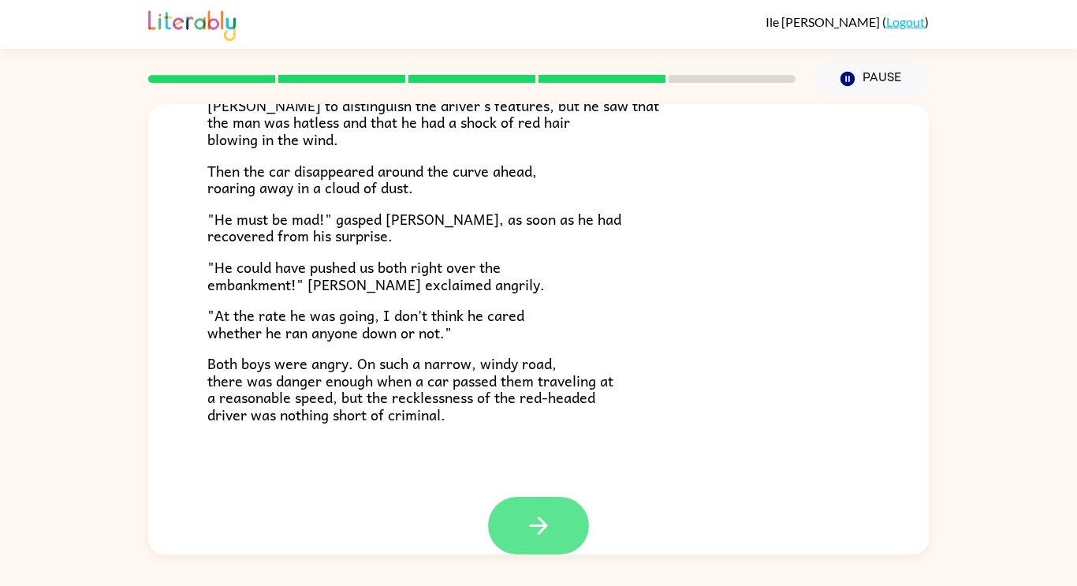
click at [554, 534] on button "button" at bounding box center [538, 526] width 101 height 58
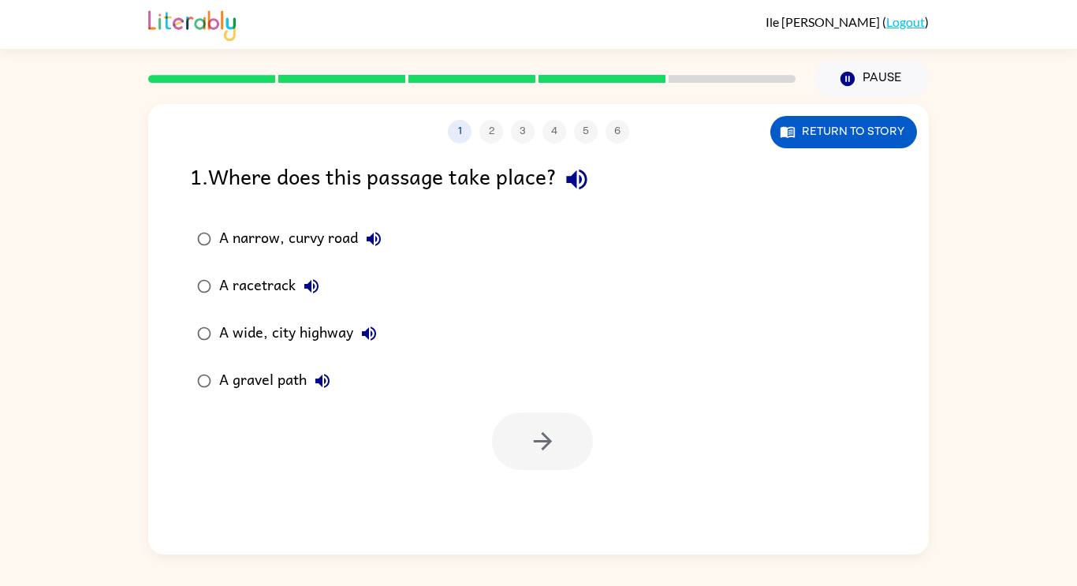
scroll to position [0, 0]
click at [353, 239] on div "A narrow, curvy road" at bounding box center [304, 239] width 170 height 32
click at [534, 422] on button "button" at bounding box center [542, 441] width 101 height 58
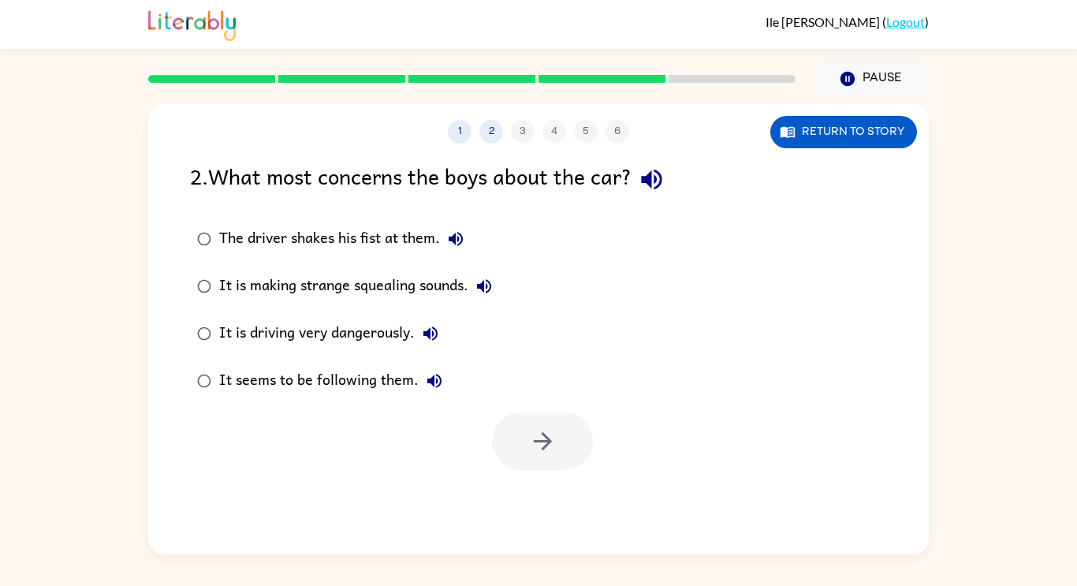
click at [391, 341] on div "It is driving very dangerously." at bounding box center [332, 334] width 227 height 32
click at [505, 430] on button "button" at bounding box center [542, 441] width 101 height 58
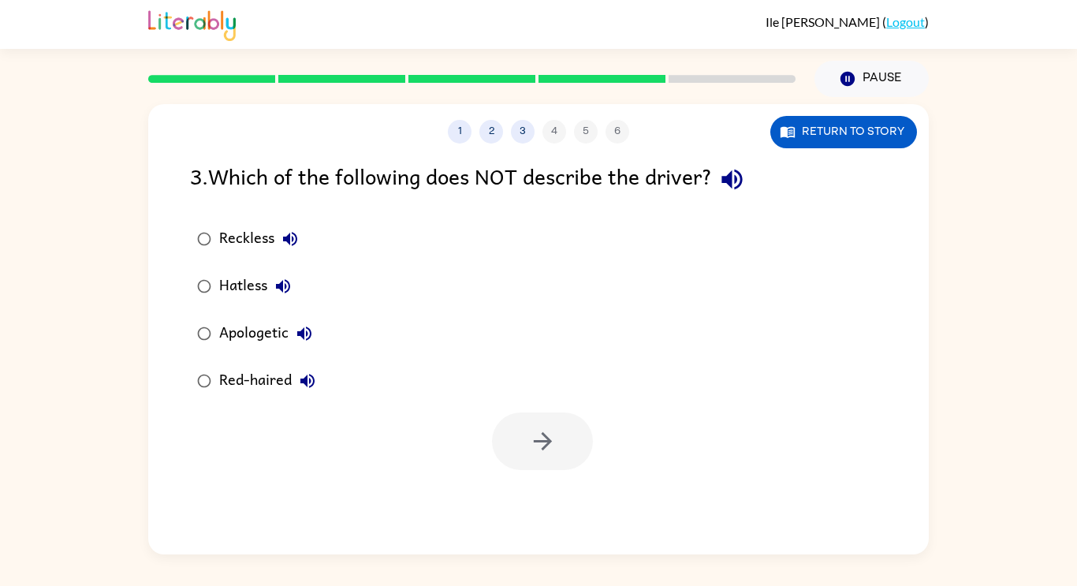
click at [274, 337] on div "Apologetic" at bounding box center [269, 334] width 101 height 32
click at [497, 457] on button "button" at bounding box center [542, 441] width 101 height 58
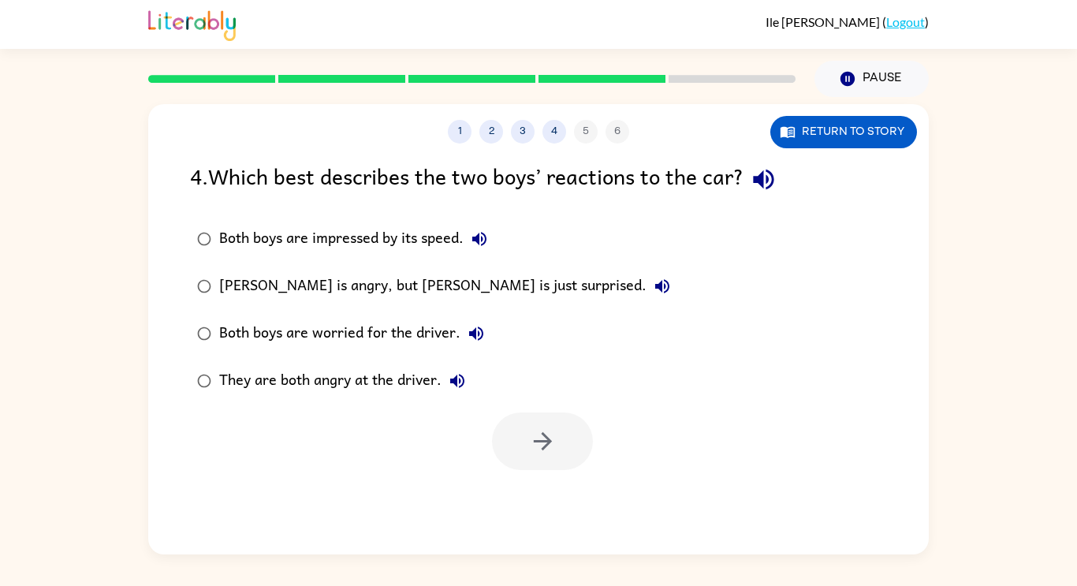
click at [444, 292] on div "[PERSON_NAME] is angry, but [PERSON_NAME] is just surprised." at bounding box center [448, 286] width 459 height 32
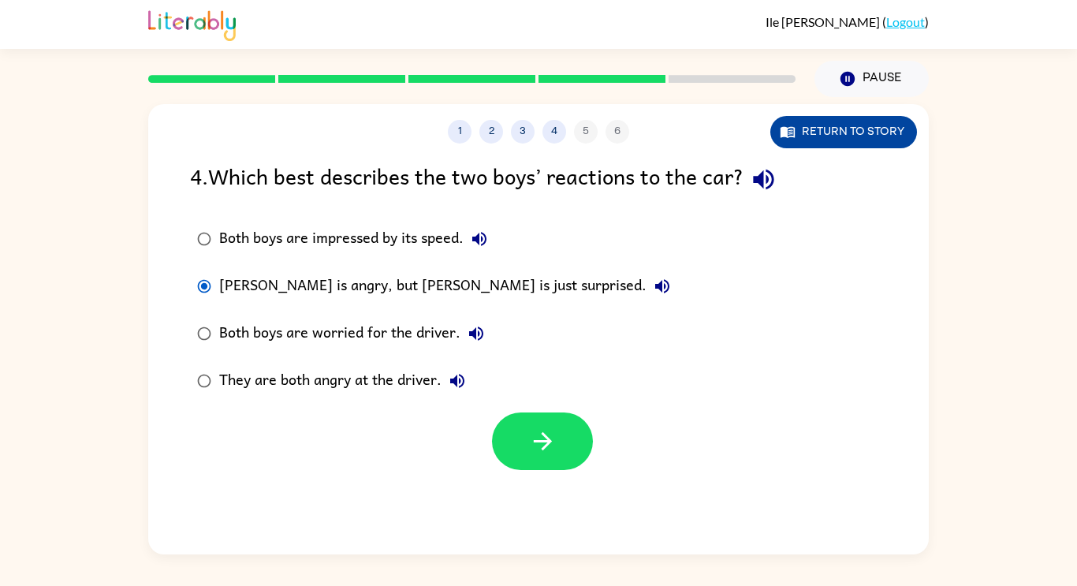
click at [876, 132] on button "Return to story" at bounding box center [843, 132] width 147 height 32
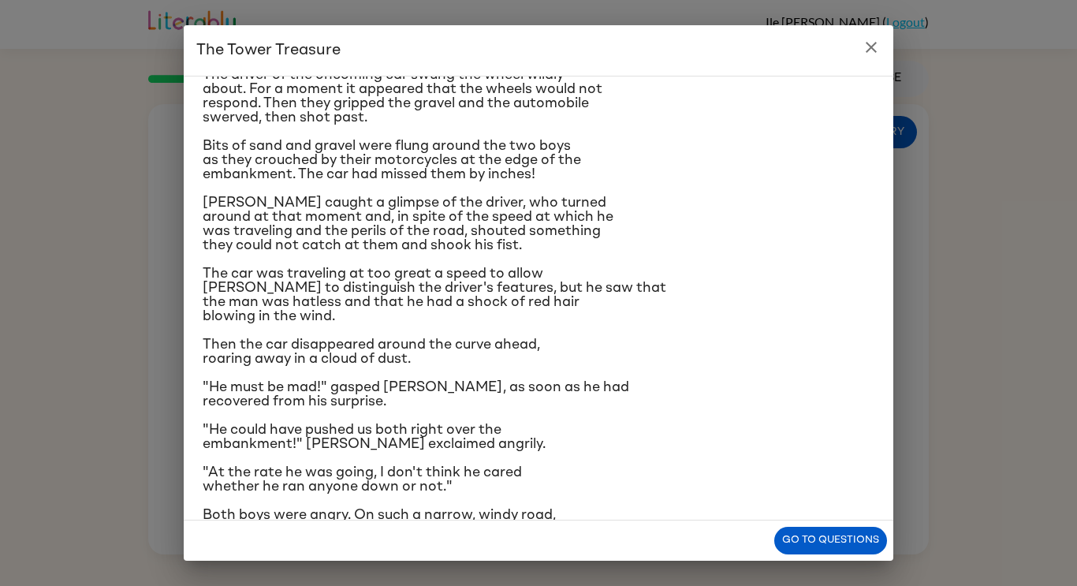
scroll to position [89, 0]
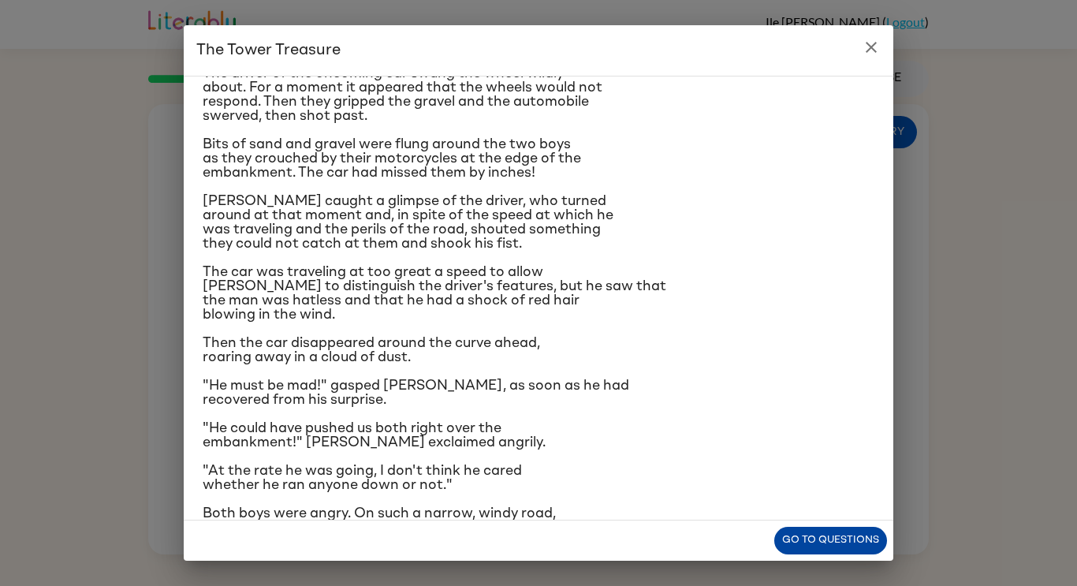
click at [829, 541] on button "Go to questions" at bounding box center [830, 540] width 113 height 28
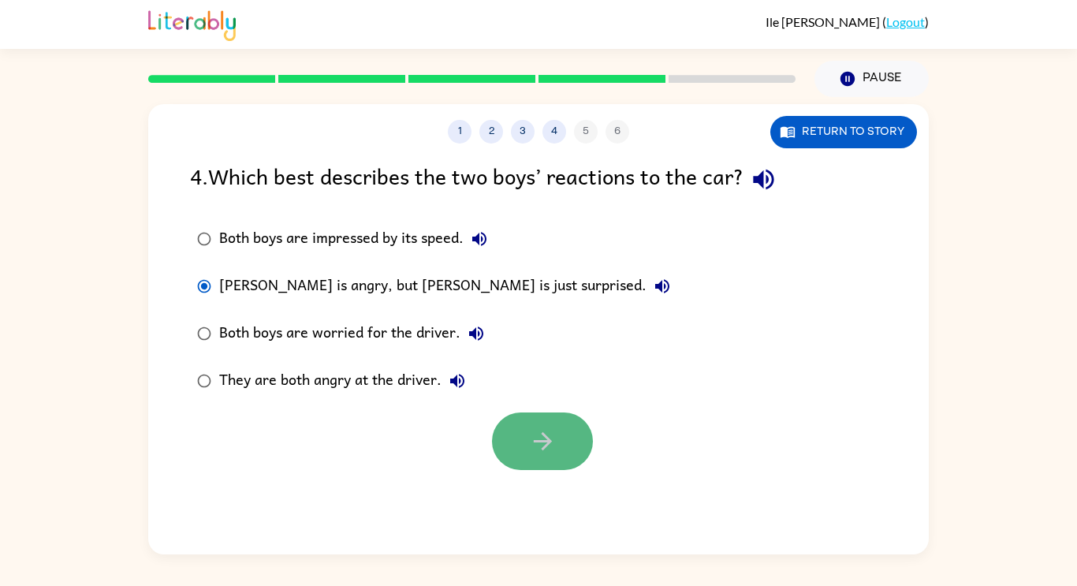
click at [570, 442] on button "button" at bounding box center [542, 441] width 101 height 58
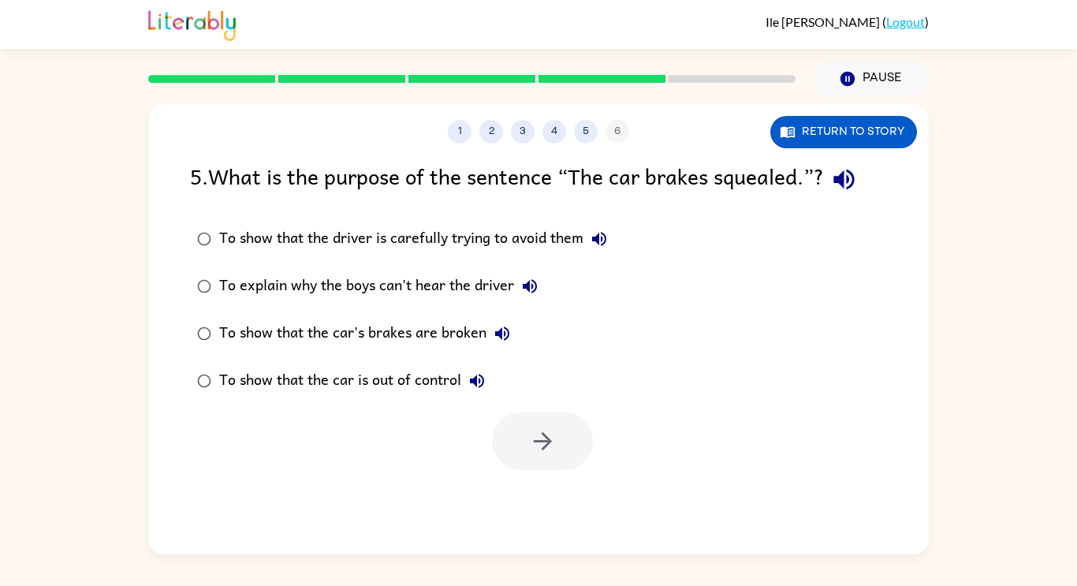
click at [405, 384] on div "To show that the car is out of control" at bounding box center [355, 381] width 273 height 32
click at [539, 448] on icon "button" at bounding box center [543, 441] width 28 height 28
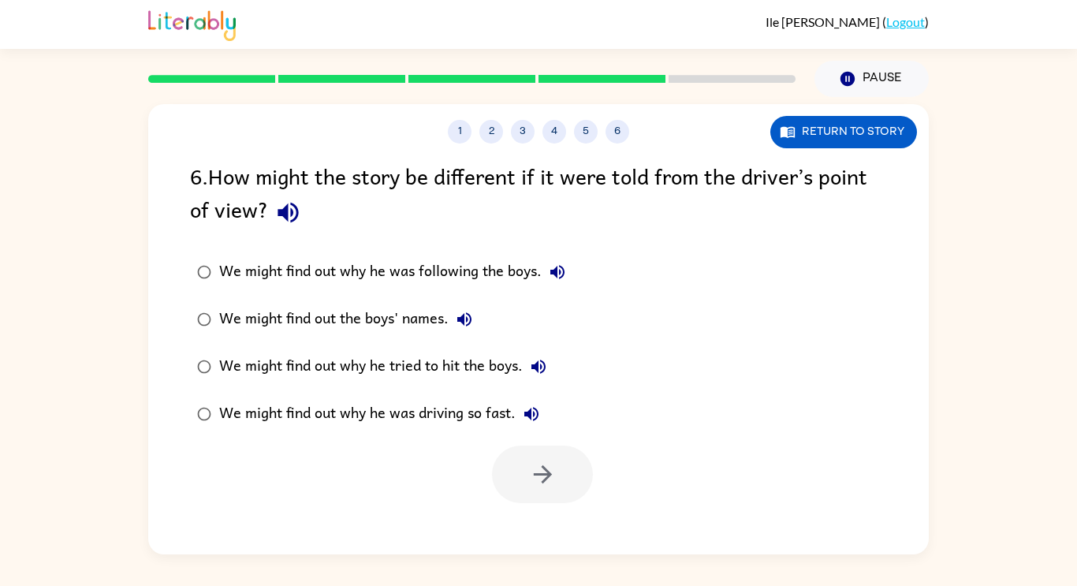
click at [499, 411] on div "We might find out why he was driving so fast." at bounding box center [383, 414] width 328 height 32
click at [525, 445] on button "button" at bounding box center [542, 474] width 101 height 58
